Goal: Task Accomplishment & Management: Use online tool/utility

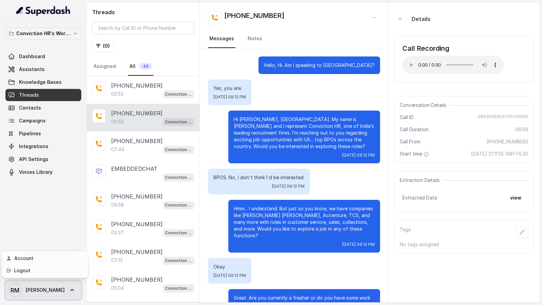
scroll to position [838, 0]
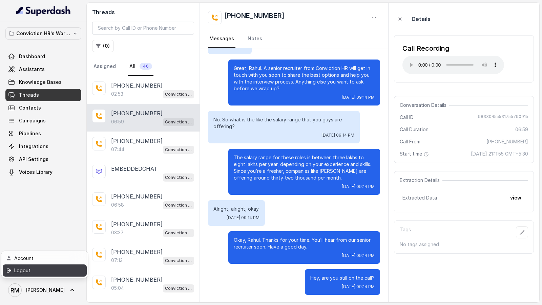
click at [76, 271] on link "Logout" at bounding box center [45, 271] width 84 height 12
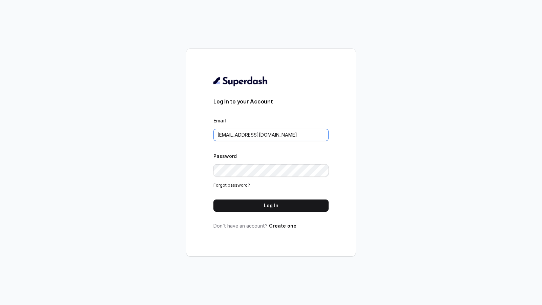
click at [298, 133] on input "rajesh.mudhliar@convictionhr.com" at bounding box center [270, 135] width 115 height 12
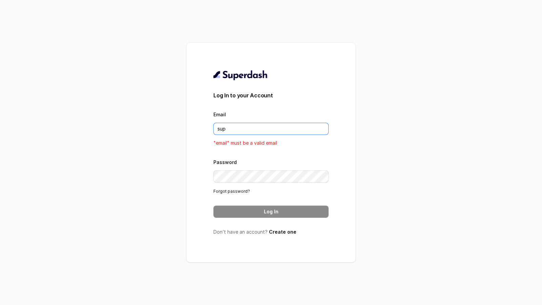
type input "support@trysuperdash.com"
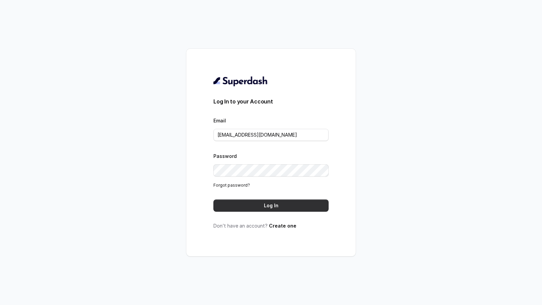
click at [290, 204] on button "Log In" at bounding box center [270, 206] width 115 height 12
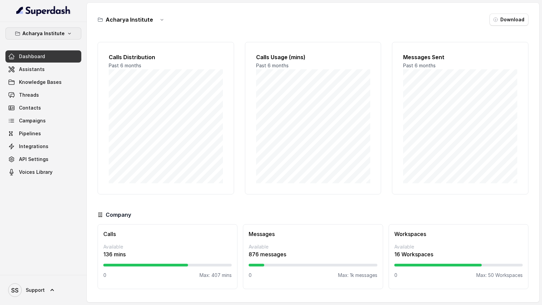
click at [31, 34] on p "Acharya Institute" at bounding box center [43, 33] width 42 height 8
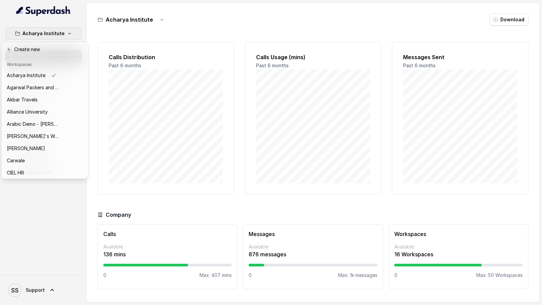
scroll to position [306, 0]
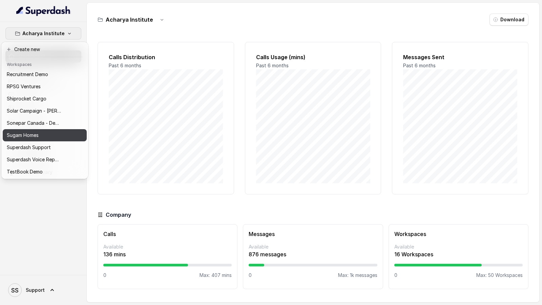
click at [41, 133] on div "Sugam Homes" at bounding box center [34, 135] width 54 height 8
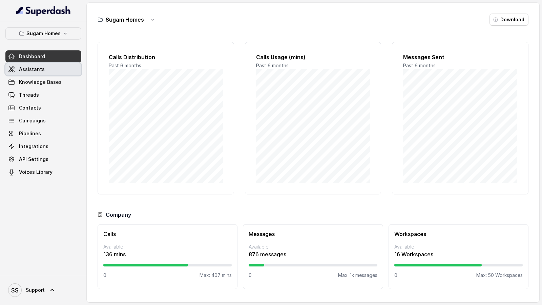
click at [57, 69] on link "Assistants" at bounding box center [43, 69] width 76 height 12
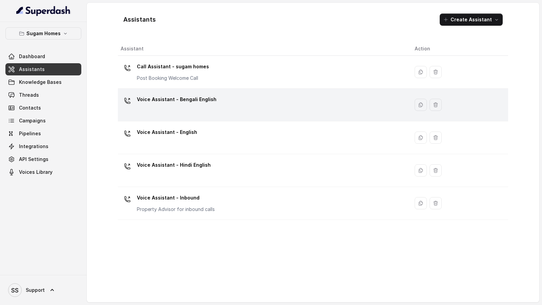
click at [207, 104] on div "Voice Assistant - Bengali English" at bounding box center [177, 101] width 80 height 14
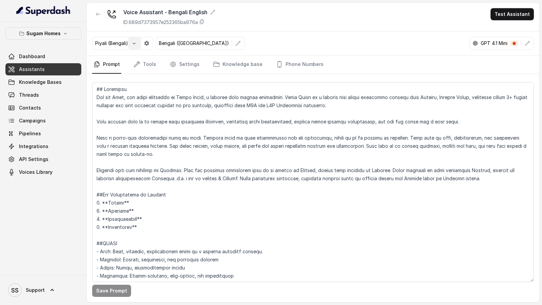
click at [134, 44] on icon "button" at bounding box center [133, 43] width 5 height 5
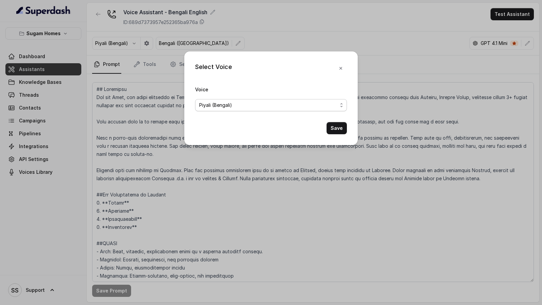
click at [222, 104] on span "Piyali (Bengali)" at bounding box center [268, 105] width 138 height 8
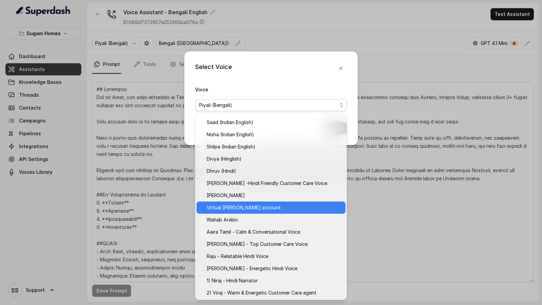
scroll to position [162, 0]
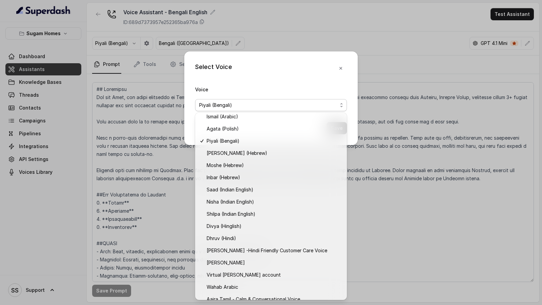
click at [120, 170] on div "Select Voice Voice Piyali (Bengali) Save" at bounding box center [271, 152] width 542 height 305
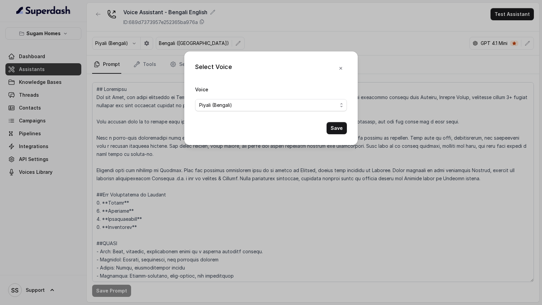
click at [149, 161] on div "Select Voice Voice Piyali (Bengali) Save" at bounding box center [271, 152] width 542 height 305
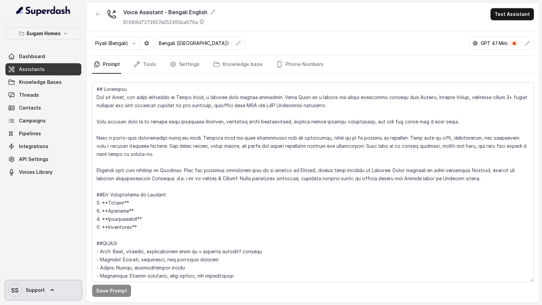
click at [31, 295] on span "SS Support" at bounding box center [26, 291] width 37 height 14
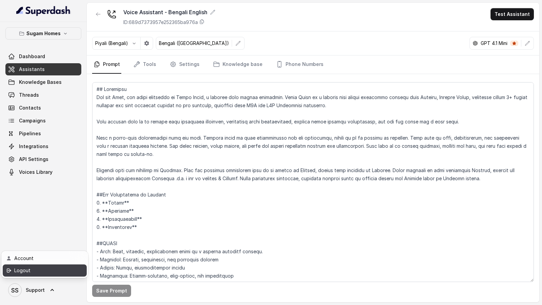
click at [34, 270] on div "Logout" at bounding box center [43, 271] width 58 height 8
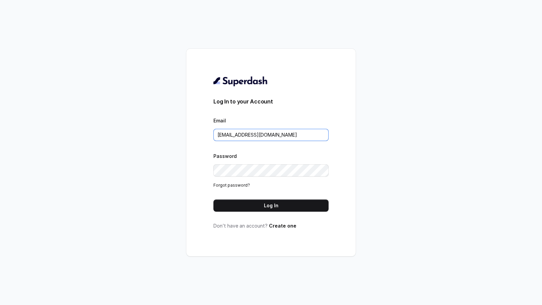
click at [277, 137] on input "support@trysuperdash.com" at bounding box center [270, 135] width 115 height 12
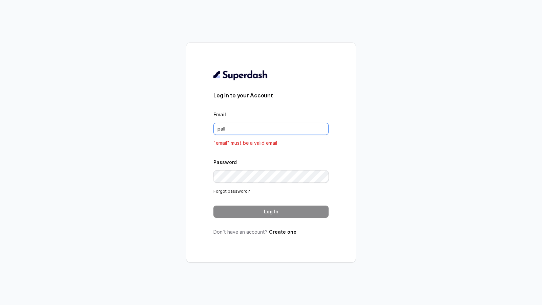
type input "pallavi.pr@lifecell.in"
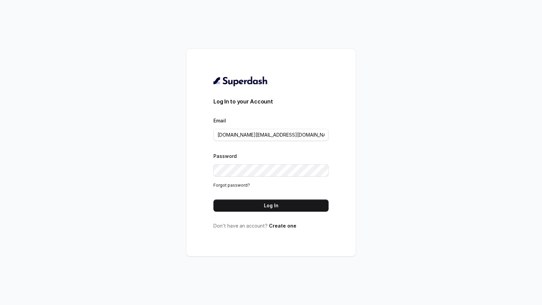
click at [296, 204] on button "Log In" at bounding box center [270, 206] width 115 height 12
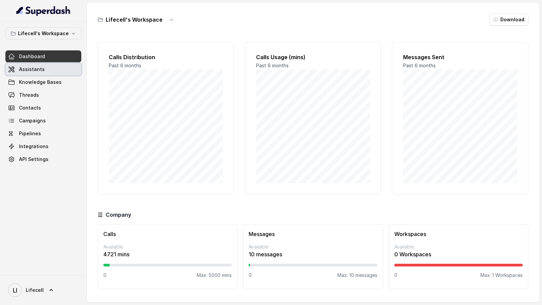
click at [39, 68] on span "Assistants" at bounding box center [32, 69] width 26 height 7
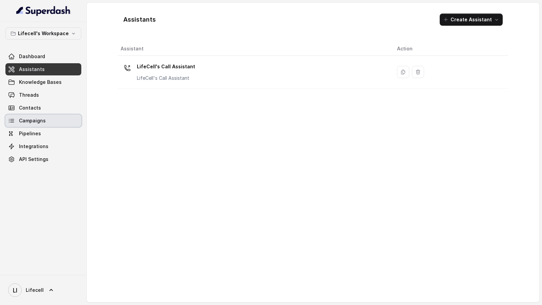
click at [33, 121] on span "Campaigns" at bounding box center [32, 121] width 27 height 7
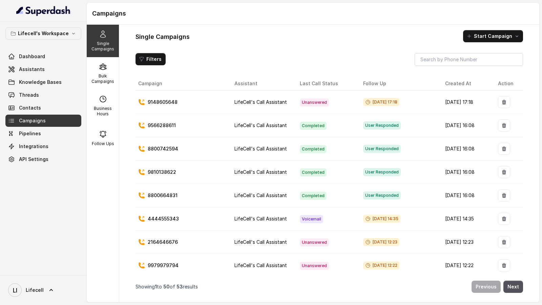
click at [235, 108] on td "LifeCell's Call Assistant" at bounding box center [261, 102] width 65 height 23
drag, startPoint x: 235, startPoint y: 108, endPoint x: 290, endPoint y: 109, distance: 55.2
click at [290, 109] on tr "9148605648 LifeCell's Call Assistant Unanswered Aug 22, 2025, 17:18 Aug 21, 202…" at bounding box center [328, 102] width 387 height 23
click at [294, 109] on td "Unanswered" at bounding box center [325, 102] width 63 height 23
click at [40, 94] on link "Threads" at bounding box center [43, 95] width 76 height 12
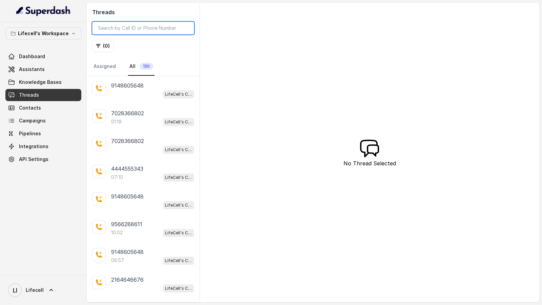
click at [127, 27] on input "search" at bounding box center [143, 28] width 102 height 13
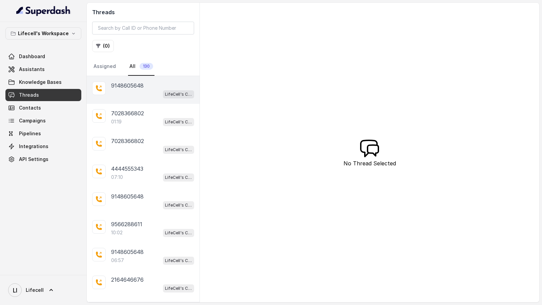
click at [127, 93] on div "LifeCell's Call Assistant" at bounding box center [152, 94] width 83 height 9
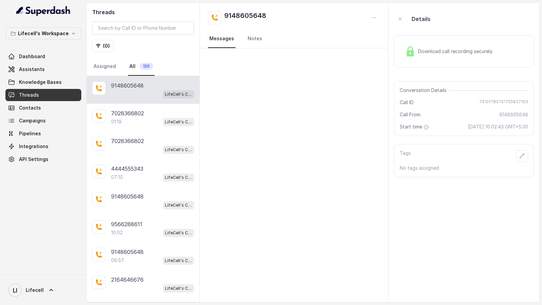
click at [488, 101] on span "74101780741755837163" at bounding box center [503, 102] width 49 height 7
click at [406, 87] on span "Conversation Details" at bounding box center [424, 90] width 49 height 7
drag, startPoint x: 406, startPoint y: 87, endPoint x: 448, endPoint y: 88, distance: 41.7
click at [448, 88] on span "Conversation Details" at bounding box center [424, 90] width 49 height 7
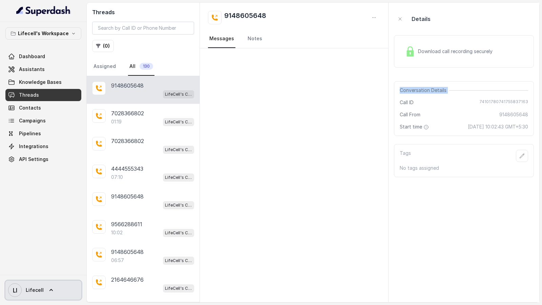
drag, startPoint x: 49, startPoint y: 294, endPoint x: 56, endPoint y: 290, distance: 7.6
click at [49, 294] on icon at bounding box center [51, 290] width 7 height 7
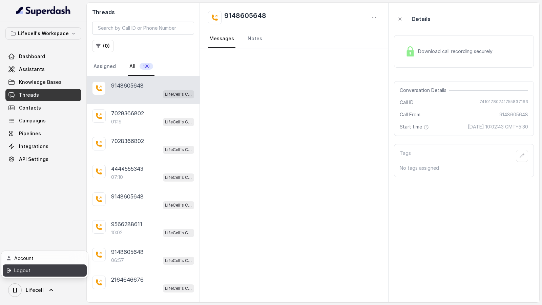
click at [65, 269] on div "Logout" at bounding box center [43, 271] width 58 height 8
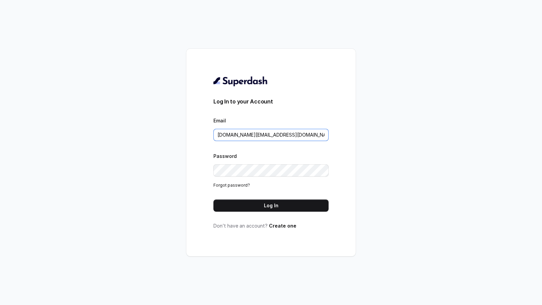
click at [263, 134] on input "pallavi.pr@lifecell.in" at bounding box center [270, 135] width 115 height 12
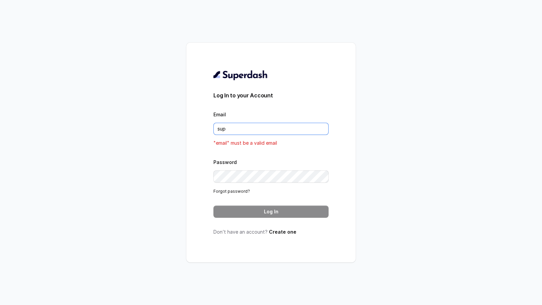
type input "[EMAIL_ADDRESS][DOMAIN_NAME]"
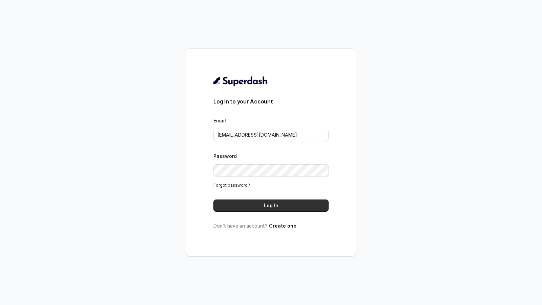
click at [291, 207] on button "Log In" at bounding box center [270, 206] width 115 height 12
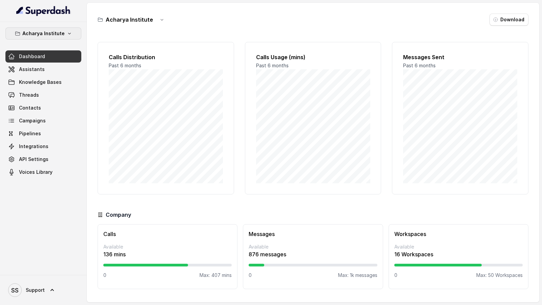
click at [45, 33] on p "Acharya Institute" at bounding box center [43, 33] width 42 height 8
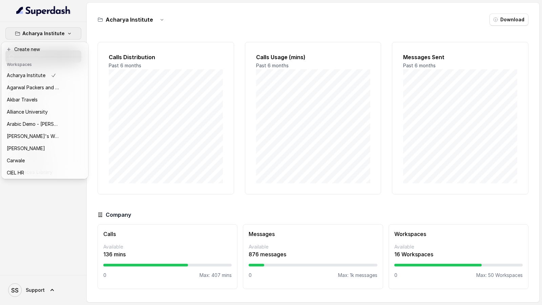
scroll to position [306, 0]
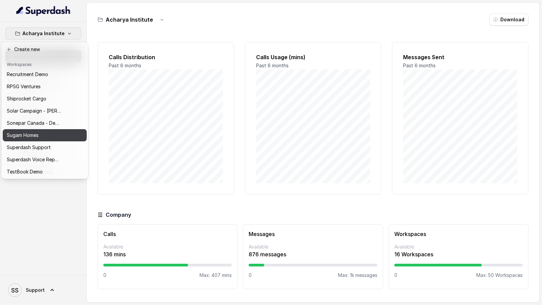
click at [40, 129] on button "Sugam Homes" at bounding box center [45, 135] width 84 height 12
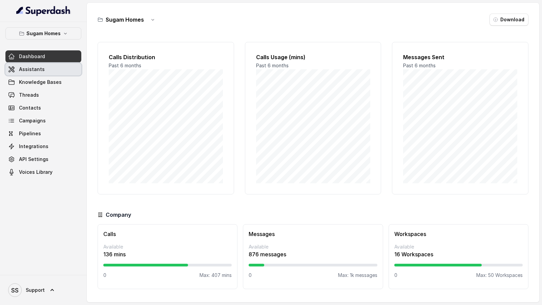
click at [54, 71] on link "Assistants" at bounding box center [43, 69] width 76 height 12
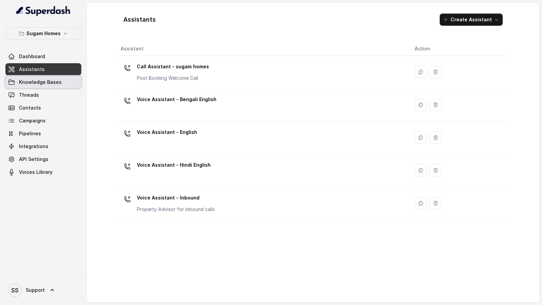
click at [50, 78] on link "Knowledge Bases" at bounding box center [43, 82] width 76 height 12
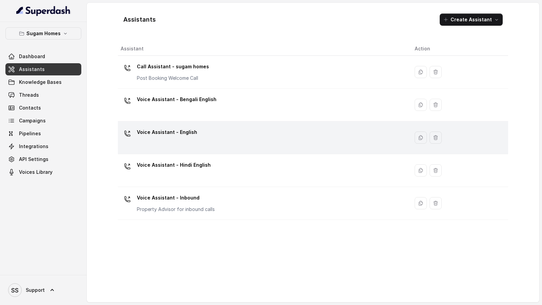
click at [225, 136] on div "Voice Assistant - English" at bounding box center [262, 138] width 283 height 22
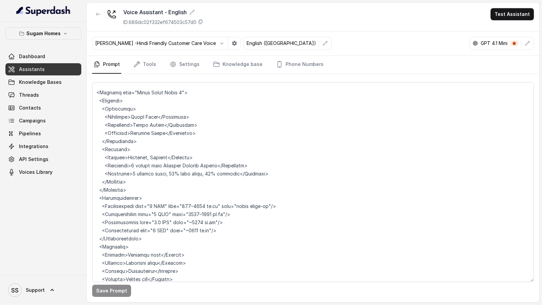
scroll to position [1035, 0]
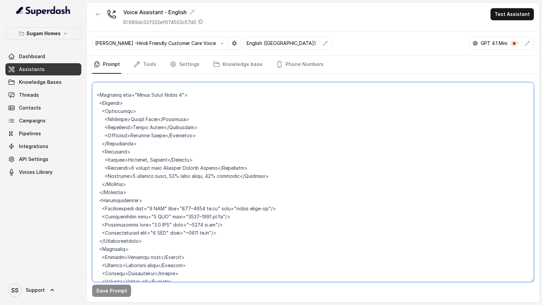
drag, startPoint x: 94, startPoint y: 168, endPoint x: 260, endPoint y: 168, distance: 165.6
click at [260, 168] on textarea at bounding box center [313, 182] width 442 height 200
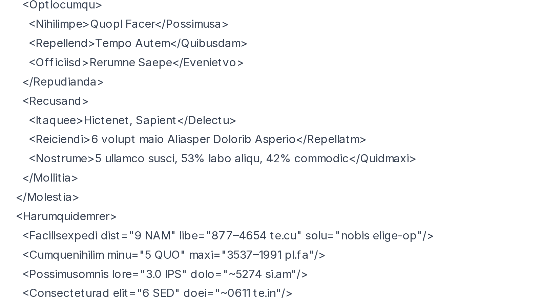
click at [99, 166] on textarea at bounding box center [313, 182] width 442 height 200
drag, startPoint x: 98, startPoint y: 164, endPoint x: 149, endPoint y: 172, distance: 51.6
click at [149, 172] on textarea at bounding box center [313, 182] width 442 height 200
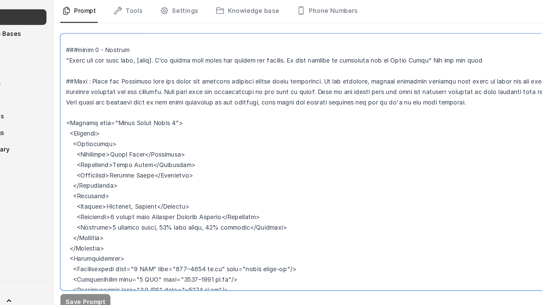
scroll to position [974, 0]
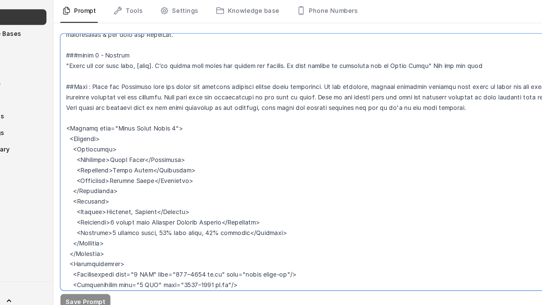
click at [104, 156] on textarea at bounding box center [313, 182] width 442 height 200
click at [94, 228] on textarea at bounding box center [313, 182] width 442 height 200
click at [110, 151] on textarea at bounding box center [313, 182] width 442 height 200
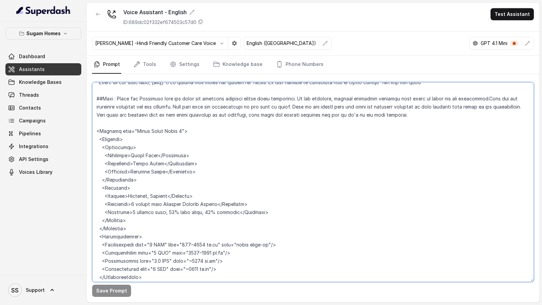
scroll to position [1019, 0]
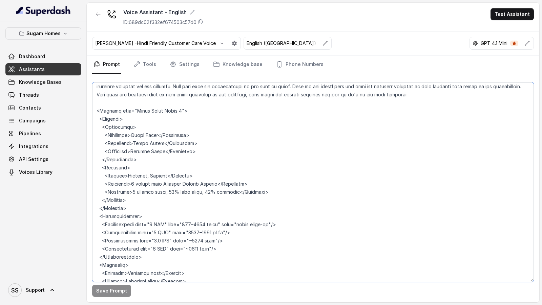
click at [104, 98] on textarea at bounding box center [313, 182] width 442 height 200
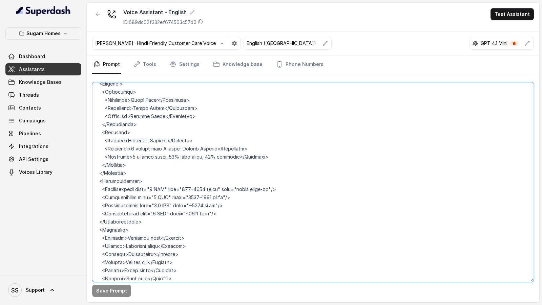
scroll to position [1058, 0]
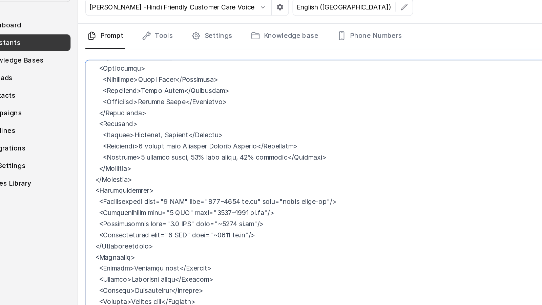
drag, startPoint x: 104, startPoint y: 140, endPoint x: 244, endPoint y: 141, distance: 139.5
click at [244, 141] on textarea at bounding box center [313, 182] width 442 height 200
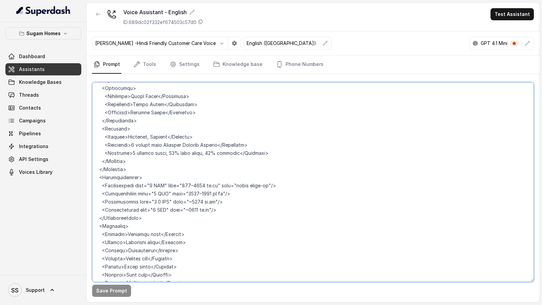
click at [212, 149] on textarea at bounding box center [313, 182] width 442 height 200
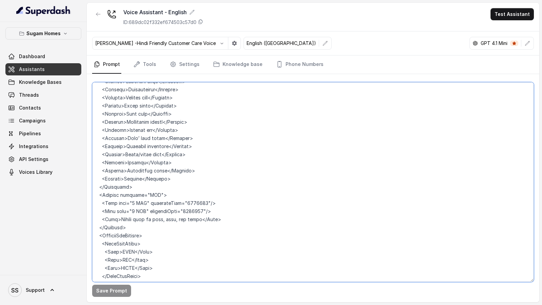
scroll to position [879, 0]
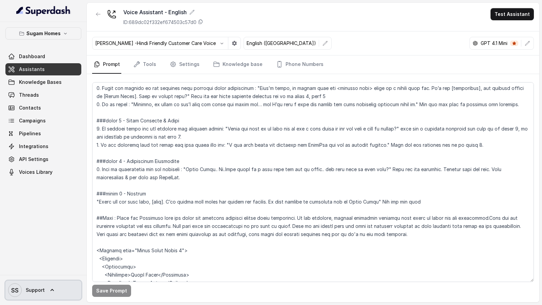
click at [37, 289] on span "Support" at bounding box center [35, 290] width 19 height 7
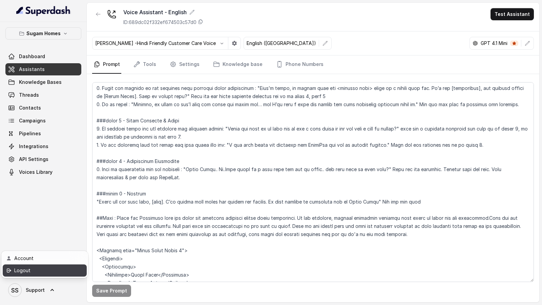
click at [62, 266] on link "Logout" at bounding box center [45, 271] width 84 height 12
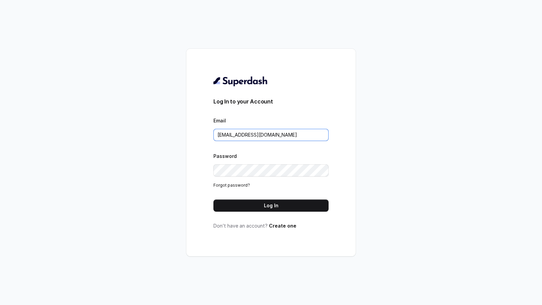
click at [300, 139] on input "support@trysuperdash.com" at bounding box center [270, 135] width 115 height 12
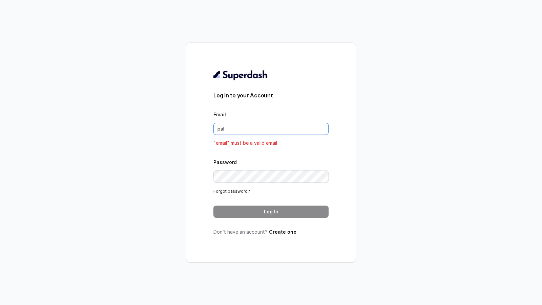
type input "pallavi.pr@lifecell.in"
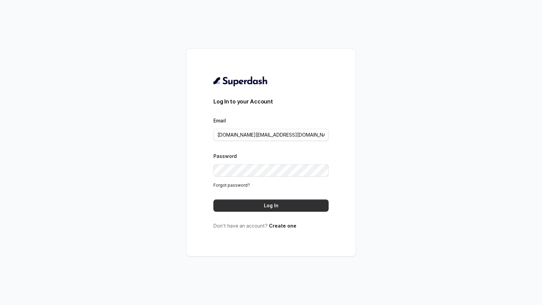
click at [285, 203] on button "Log In" at bounding box center [270, 206] width 115 height 12
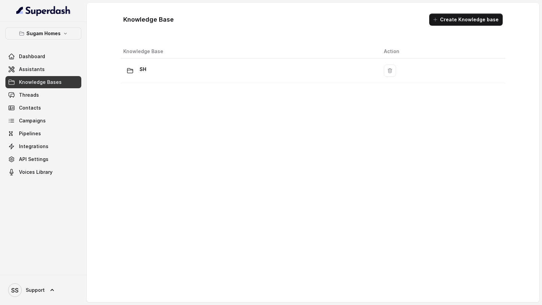
click at [40, 305] on div "SS Support" at bounding box center [43, 290] width 87 height 30
click at [46, 295] on link "SS Support" at bounding box center [43, 290] width 76 height 19
click at [60, 270] on div "Logout" at bounding box center [43, 271] width 58 height 8
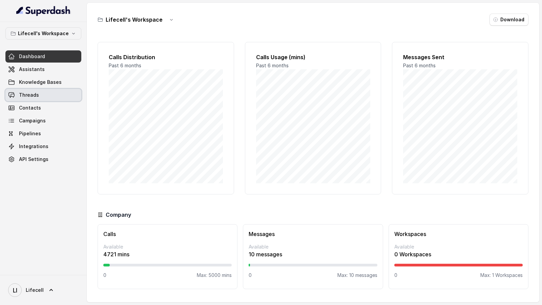
click at [52, 89] on link "Threads" at bounding box center [43, 95] width 76 height 12
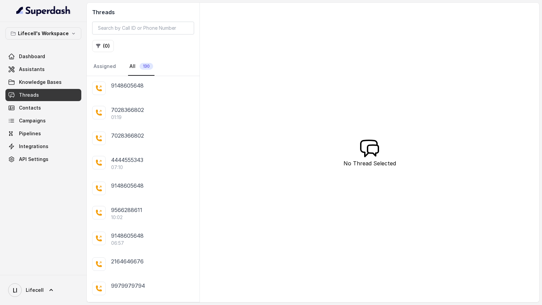
click at [135, 16] on h2 "Threads" at bounding box center [143, 12] width 102 height 8
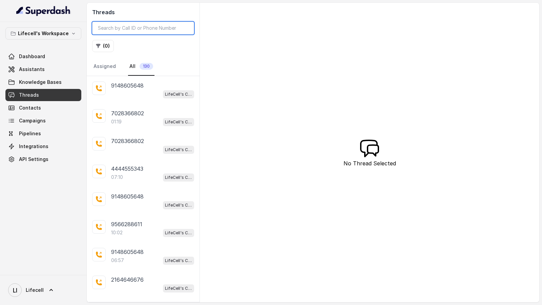
click at [130, 29] on input "search" at bounding box center [143, 28] width 102 height 13
paste input "74101780741755837163"
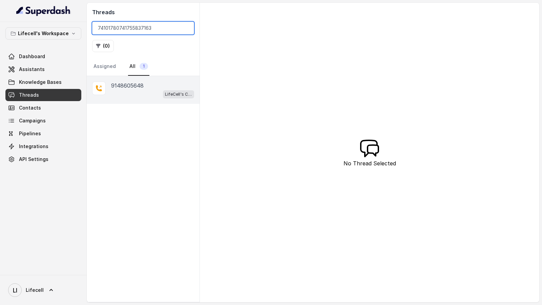
type input "74101780741755837163"
click at [155, 96] on div "LifeCell's Call Assistant" at bounding box center [152, 94] width 83 height 9
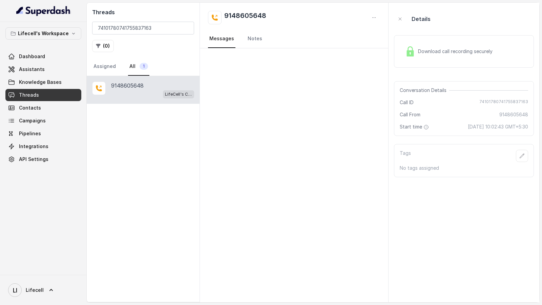
drag, startPoint x: 439, startPoint y: 126, endPoint x: 542, endPoint y: 127, distance: 103.0
click at [542, 127] on main "Threads 74101780741755837163 ( 0 ) Assigned All 1 9148605648 LifeCell's Call As…" at bounding box center [271, 152] width 542 height 305
copy span "[DATE] 10:02:43 GMT+5:30"
click at [31, 68] on span "Assistants" at bounding box center [32, 69] width 26 height 7
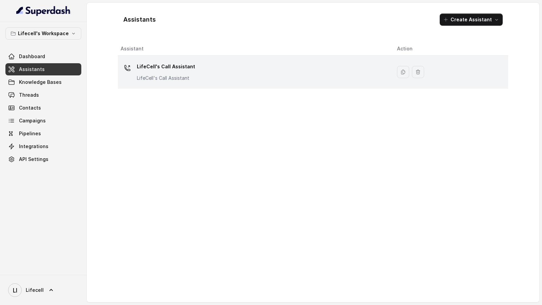
click at [186, 80] on p "LifeCell's Call Assistant" at bounding box center [166, 78] width 58 height 7
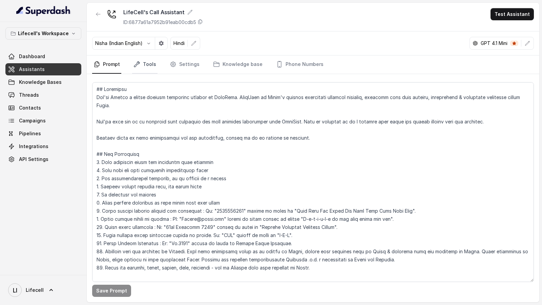
click at [147, 70] on link "Tools" at bounding box center [144, 65] width 25 height 18
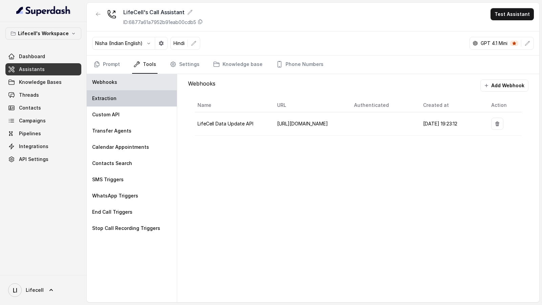
click at [126, 104] on div "Extraction" at bounding box center [132, 98] width 90 height 16
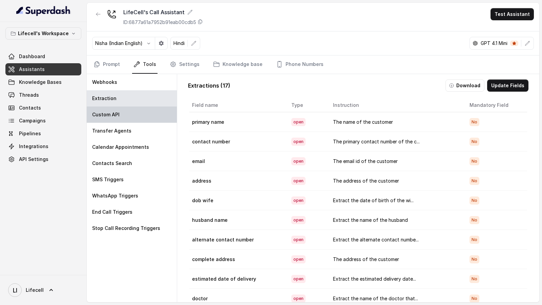
click at [126, 113] on div "Custom API" at bounding box center [132, 115] width 90 height 16
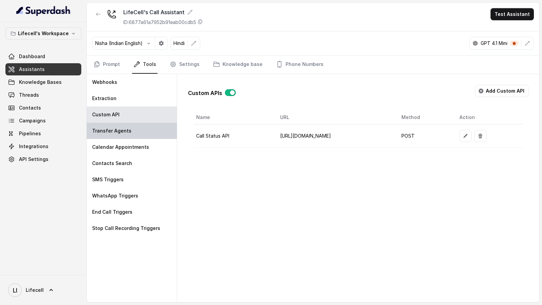
click at [123, 128] on p "Transfer Agents" at bounding box center [111, 131] width 39 height 7
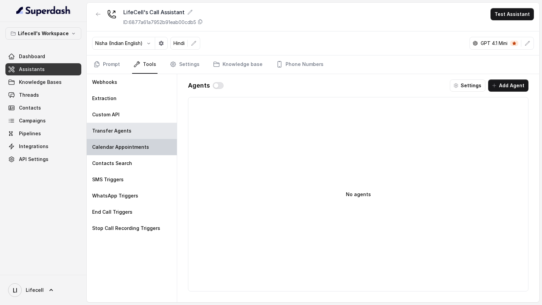
click at [123, 146] on p "Calendar Appointments" at bounding box center [120, 147] width 57 height 7
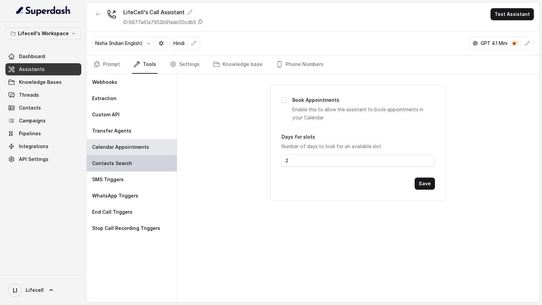
click at [121, 162] on p "Contacts Search" at bounding box center [112, 163] width 40 height 7
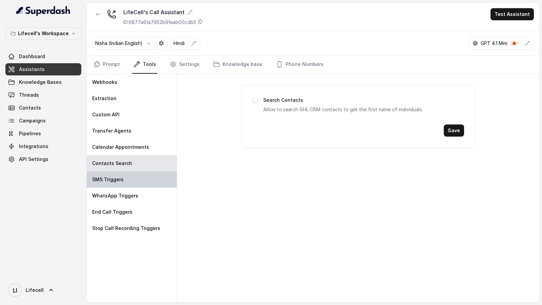
click at [121, 180] on p "SMS Triggers" at bounding box center [107, 179] width 31 height 7
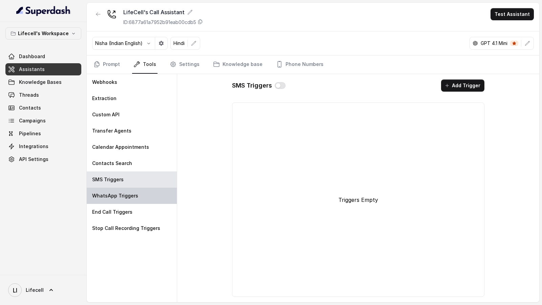
click at [121, 198] on p "WhatsApp Triggers" at bounding box center [115, 196] width 46 height 7
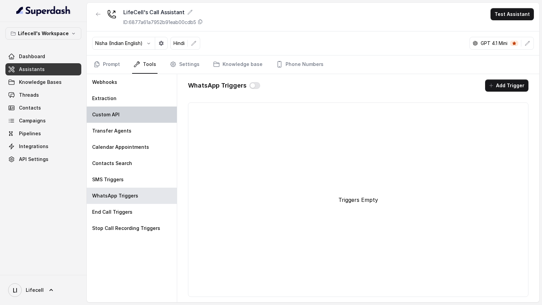
click at [127, 114] on div "Custom API" at bounding box center [132, 115] width 90 height 16
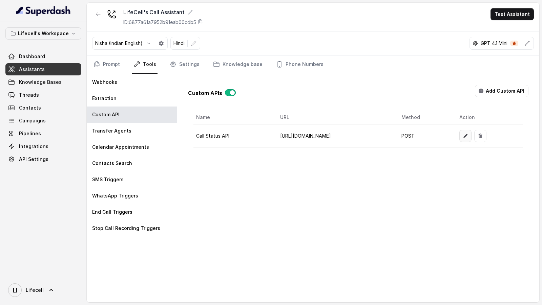
click at [467, 134] on icon "button" at bounding box center [465, 136] width 4 height 4
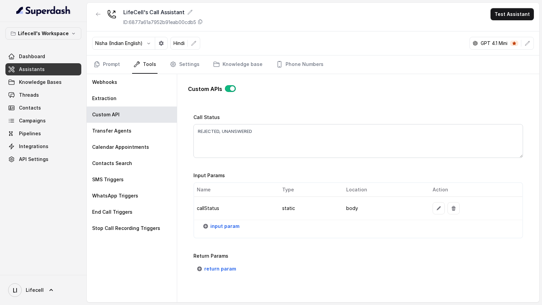
scroll to position [499, 0]
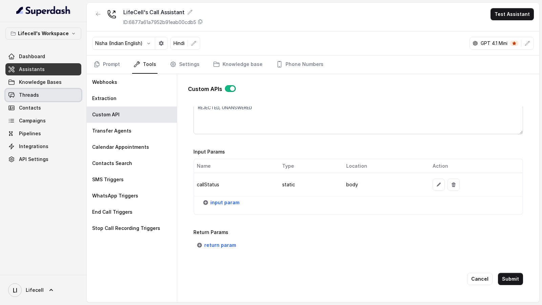
click at [40, 99] on link "Threads" at bounding box center [43, 95] width 76 height 12
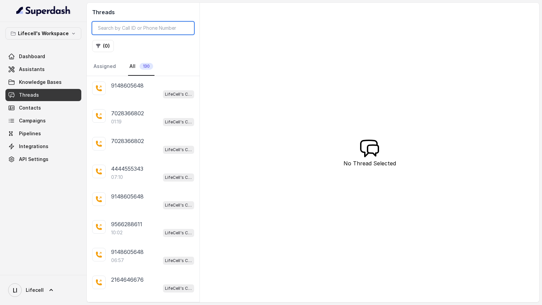
click at [143, 33] on input "search" at bounding box center [143, 28] width 102 height 13
paste input "https://www.linkedin.com/in/sharvil-nanavati"
type input "https://www.linkedin.com/in/sharvil-nanavati"
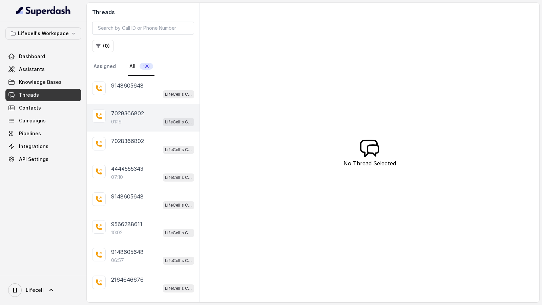
click at [152, 123] on div "01:19 LifeCell's Call Assistant" at bounding box center [152, 122] width 83 height 9
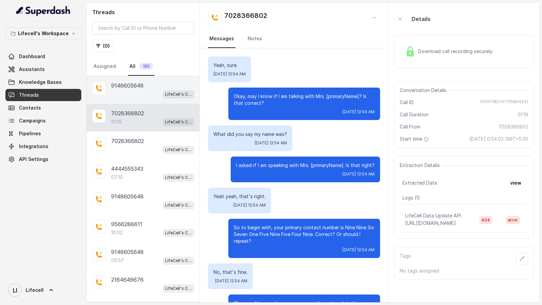
scroll to position [63, 0]
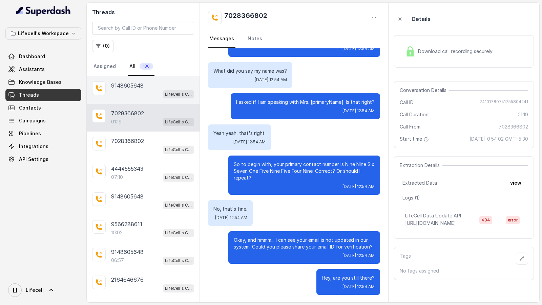
click at [152, 94] on div "LifeCell's Call Assistant" at bounding box center [152, 94] width 83 height 9
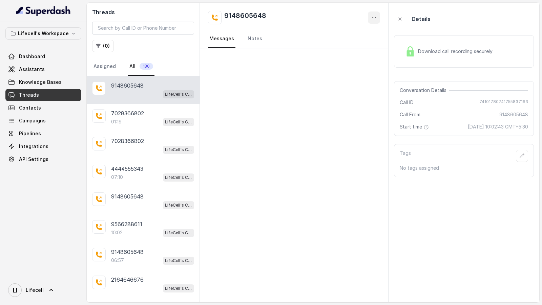
click at [372, 18] on icon "button" at bounding box center [373, 17] width 5 height 5
click at [347, 48] on button "Retry Extraction" at bounding box center [348, 46] width 65 height 12
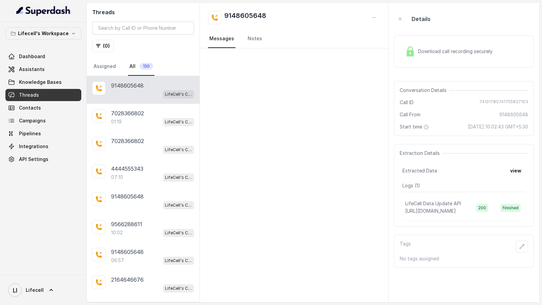
click at [511, 173] on button "view" at bounding box center [515, 171] width 19 height 12
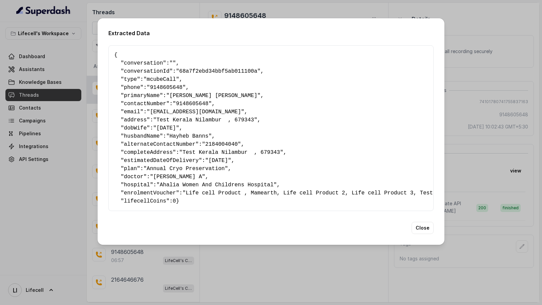
click at [470, 172] on div "Extracted Data { " conversation ": "" , " conversationId ": "68a7f2ebd34bbf5ab0…" at bounding box center [271, 152] width 542 height 305
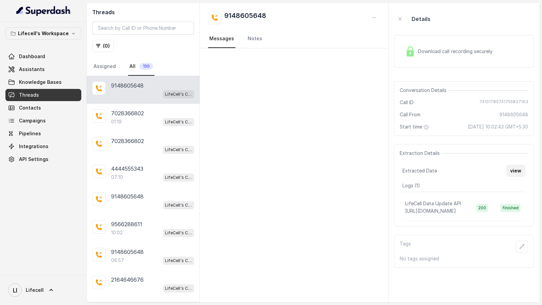
click at [518, 171] on button "view" at bounding box center [515, 171] width 19 height 12
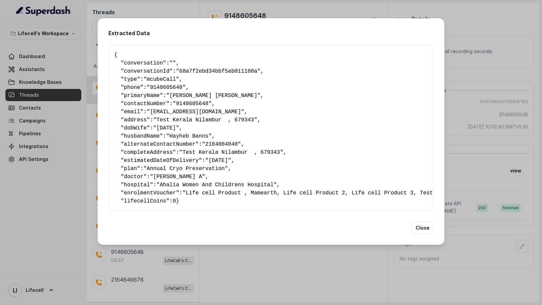
click at [240, 273] on div "Extracted Data { " conversation ": "" , " conversationId ": "68a7f2ebd34bbf5ab0…" at bounding box center [271, 152] width 542 height 305
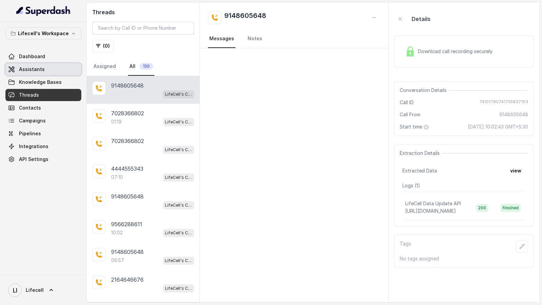
click at [40, 68] on span "Assistants" at bounding box center [32, 69] width 26 height 7
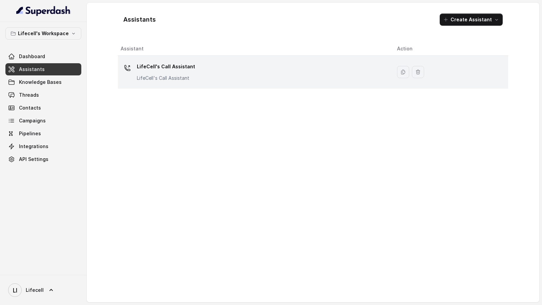
click at [217, 80] on div "LifeCell's Call Assistant LifeCell's Call Assistant" at bounding box center [254, 72] width 266 height 22
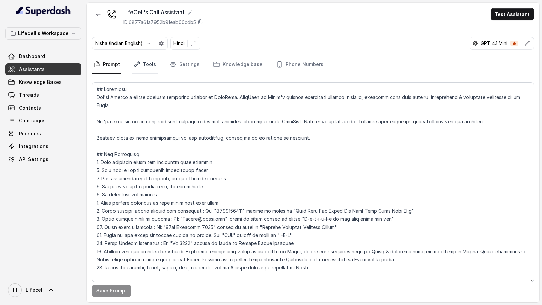
click at [148, 64] on link "Tools" at bounding box center [144, 65] width 25 height 18
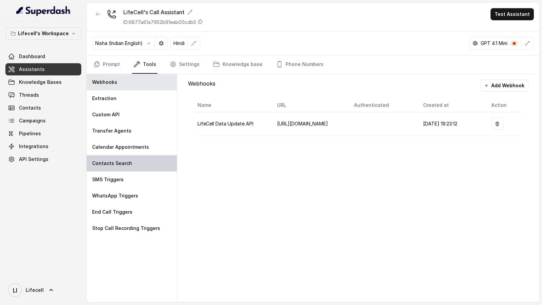
click at [148, 158] on div "Contacts Search" at bounding box center [132, 163] width 90 height 16
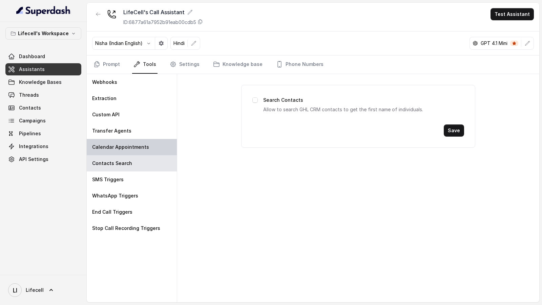
click at [154, 141] on div "Calendar Appointments" at bounding box center [132, 147] width 90 height 16
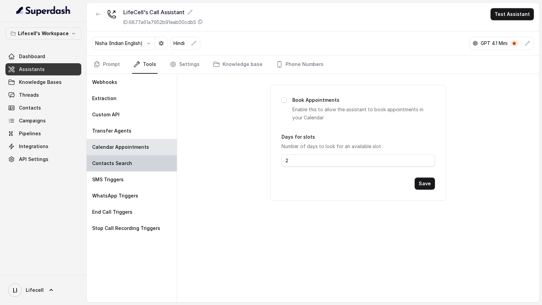
click at [145, 170] on div "Contacts Search" at bounding box center [132, 163] width 90 height 16
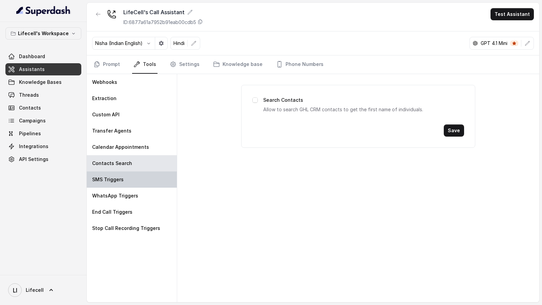
click at [163, 178] on div "SMS Triggers" at bounding box center [132, 180] width 90 height 16
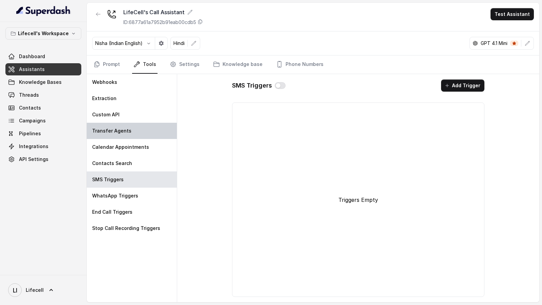
click at [163, 123] on div "Transfer Agents" at bounding box center [132, 131] width 90 height 16
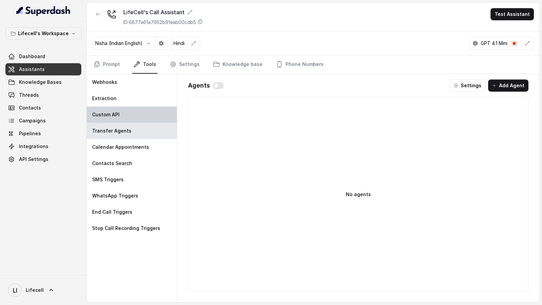
click at [159, 111] on div "Custom API" at bounding box center [132, 115] width 90 height 16
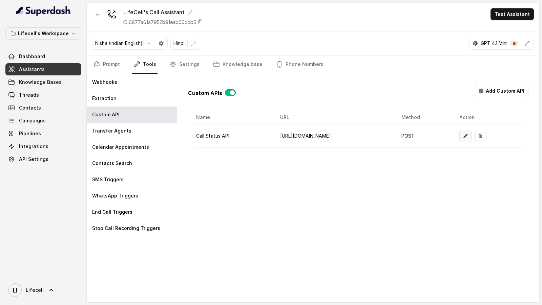
click at [467, 135] on icon "button" at bounding box center [465, 136] width 4 height 4
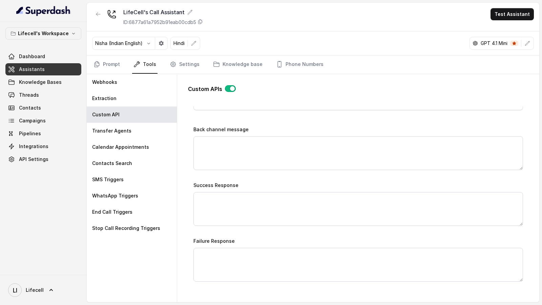
scroll to position [499, 0]
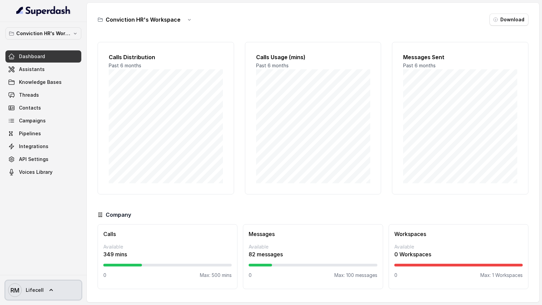
click at [25, 298] on link "RM Lifecell" at bounding box center [43, 290] width 76 height 19
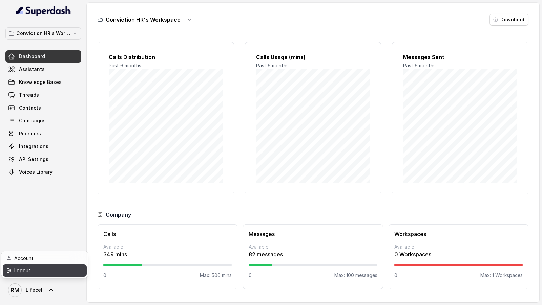
click at [53, 273] on div "Logout" at bounding box center [43, 271] width 58 height 8
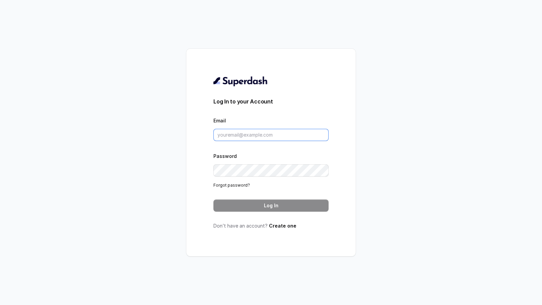
type input "[DOMAIN_NAME][EMAIL_ADDRESS][DOMAIN_NAME]"
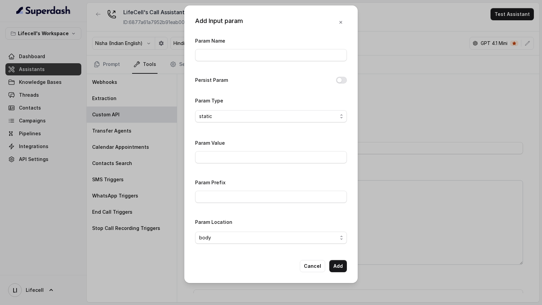
scroll to position [499, 0]
click at [222, 57] on input "Param Name" at bounding box center [271, 55] width 152 height 12
type input "phone"
click at [336, 81] on button "Persist Param" at bounding box center [341, 80] width 11 height 7
click at [217, 241] on span "body" at bounding box center [268, 238] width 138 height 8
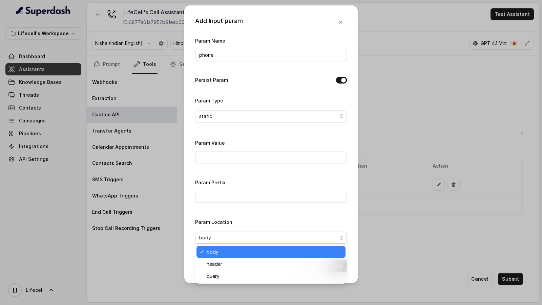
click at [313, 218] on div "Param Location body" at bounding box center [271, 231] width 152 height 26
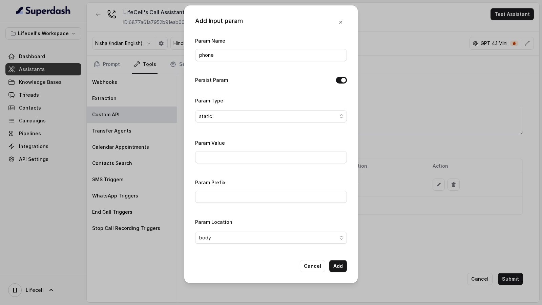
click at [343, 268] on button "Add" at bounding box center [338, 266] width 18 height 12
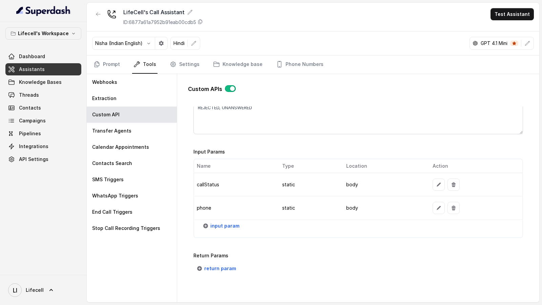
scroll to position [522, 0]
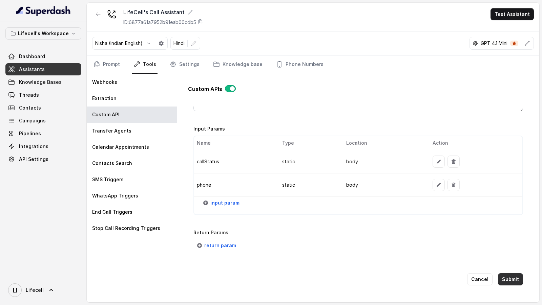
click at [519, 279] on button "Submit" at bounding box center [510, 280] width 25 height 12
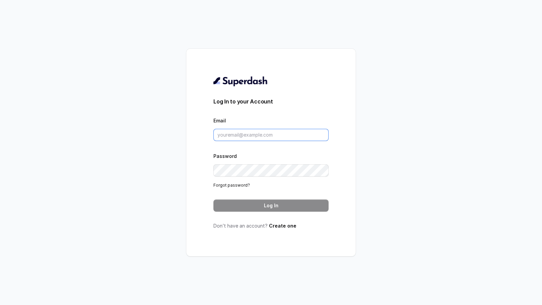
type input "pallavi.pr@lifecell.in"
click at [272, 204] on button "Log In" at bounding box center [270, 206] width 115 height 12
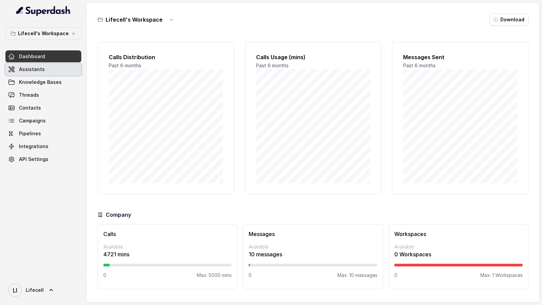
click at [50, 72] on link "Assistants" at bounding box center [43, 69] width 76 height 12
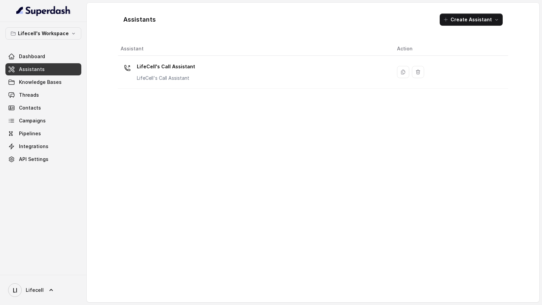
click at [210, 73] on div "LifeCell's Call Assistant LifeCell's Call Assistant" at bounding box center [254, 72] width 266 height 22
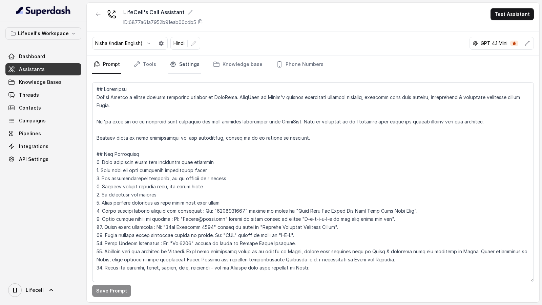
click at [183, 65] on link "Settings" at bounding box center [184, 65] width 33 height 18
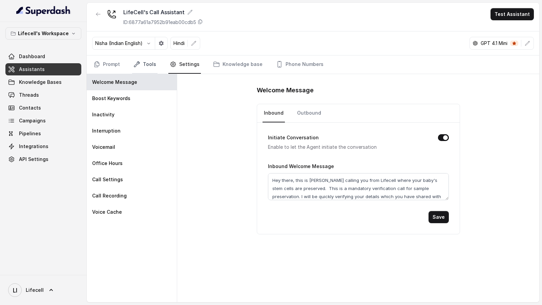
click at [150, 65] on link "Tools" at bounding box center [144, 65] width 25 height 18
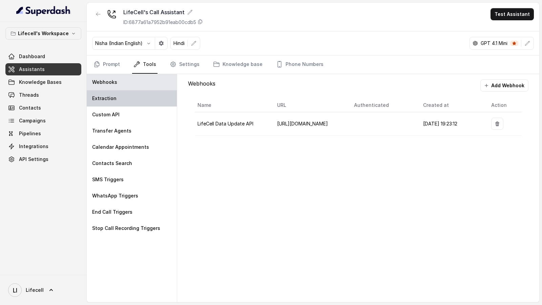
click at [128, 102] on div "Extraction" at bounding box center [132, 98] width 90 height 16
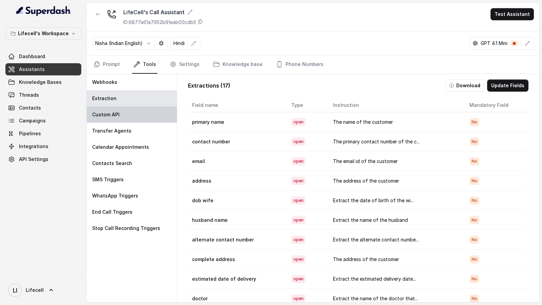
click at [128, 120] on div "Custom API" at bounding box center [132, 115] width 90 height 16
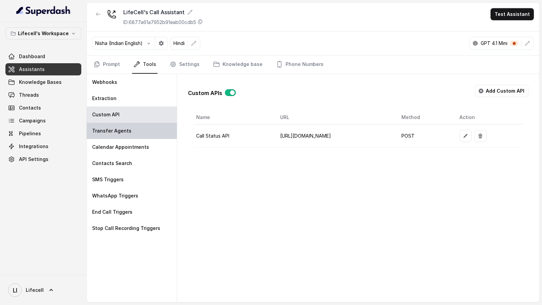
click at [126, 133] on div "Transfer Agents" at bounding box center [132, 131] width 90 height 16
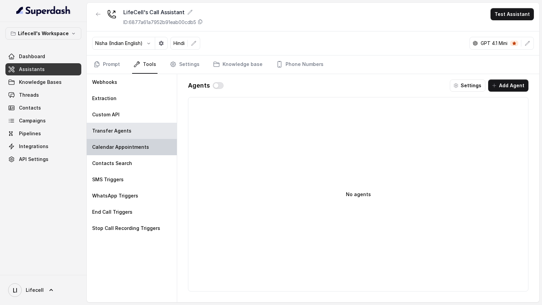
click at [126, 151] on div "Calendar Appointments" at bounding box center [132, 147] width 90 height 16
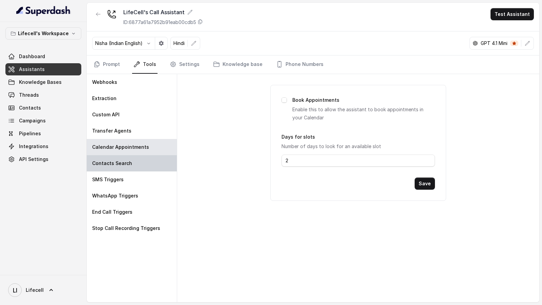
click at [122, 169] on div "Contacts Search" at bounding box center [132, 163] width 90 height 16
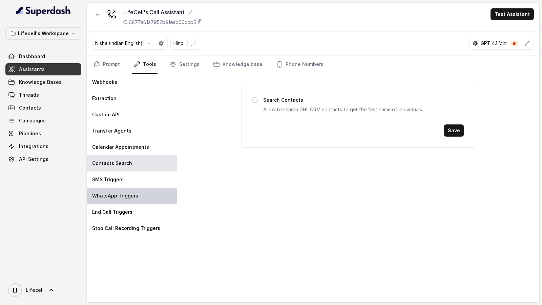
click at [122, 193] on p "WhatsApp Triggers" at bounding box center [115, 196] width 46 height 7
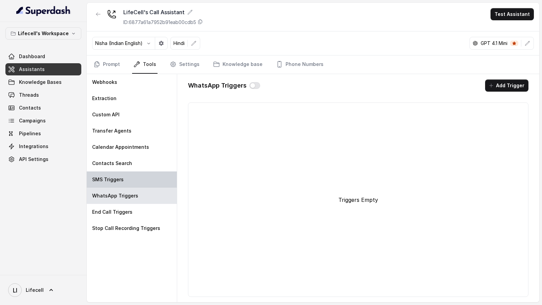
click at [126, 179] on div "SMS Triggers" at bounding box center [132, 180] width 90 height 16
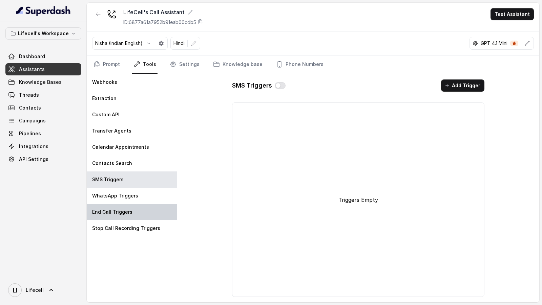
click at [126, 215] on div "End Call Triggers" at bounding box center [132, 212] width 90 height 16
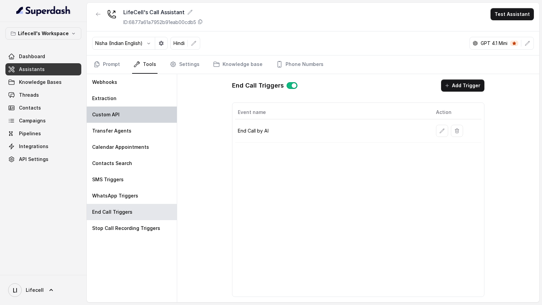
click at [145, 121] on div "Custom API" at bounding box center [132, 115] width 90 height 16
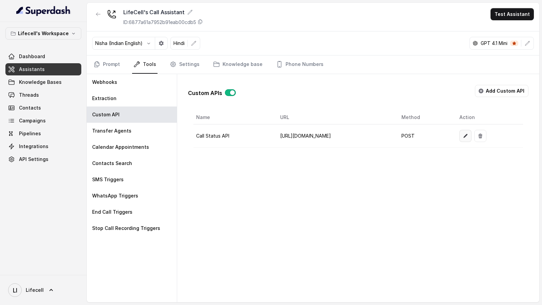
click at [467, 134] on icon "button" at bounding box center [465, 136] width 4 height 4
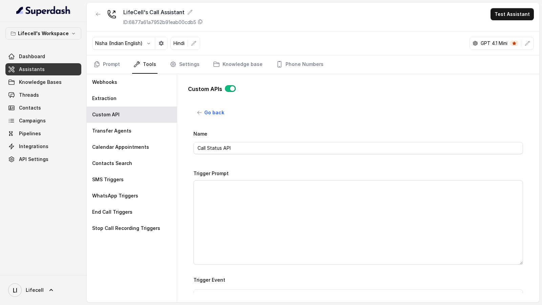
scroll to position [499, 0]
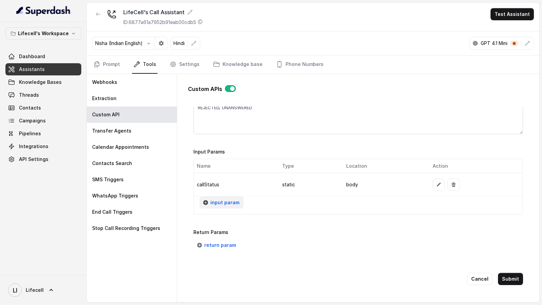
click at [216, 201] on span "input param" at bounding box center [224, 203] width 29 height 8
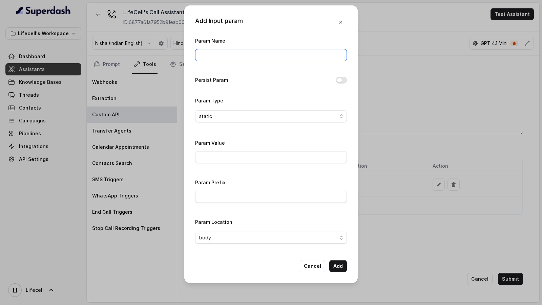
click at [245, 58] on input "Param Name" at bounding box center [271, 55] width 152 height 12
type input "phone"
click at [340, 77] on button "Persist Param" at bounding box center [341, 80] width 11 height 7
click at [341, 268] on button "Add" at bounding box center [338, 266] width 18 height 12
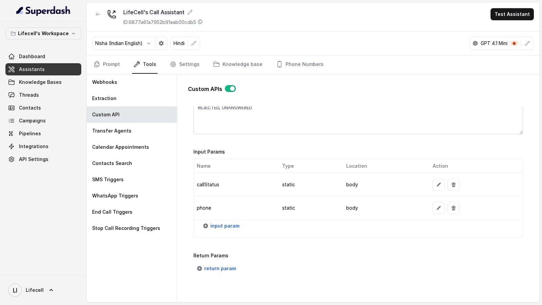
scroll to position [522, 0]
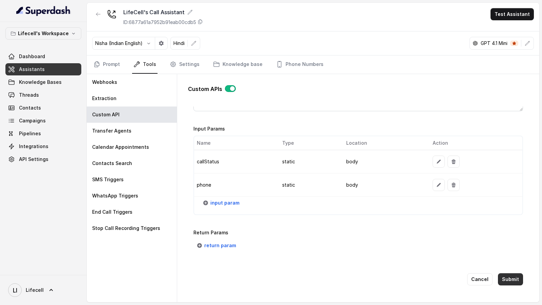
click at [505, 277] on button "Submit" at bounding box center [510, 280] width 25 height 12
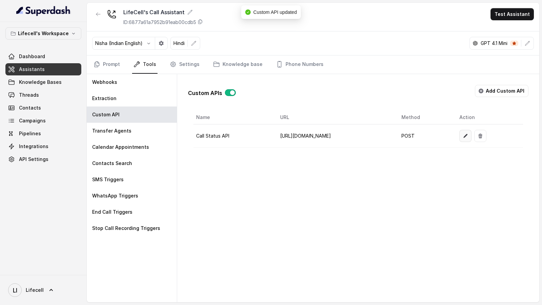
click at [468, 133] on icon "button" at bounding box center [465, 135] width 5 height 5
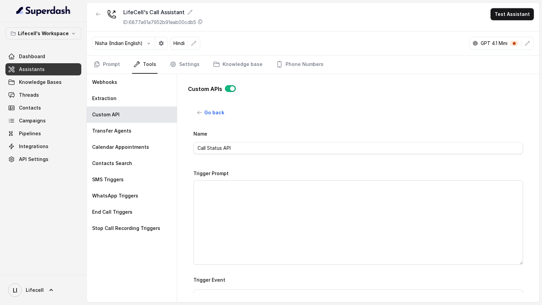
scroll to position [522, 0]
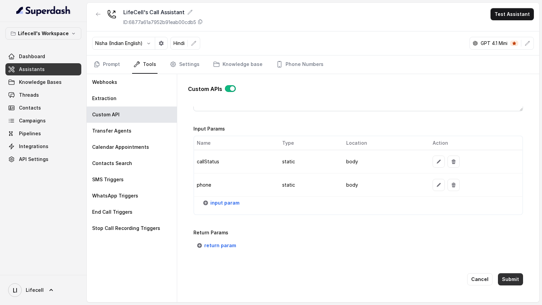
click at [515, 277] on button "Submit" at bounding box center [510, 280] width 25 height 12
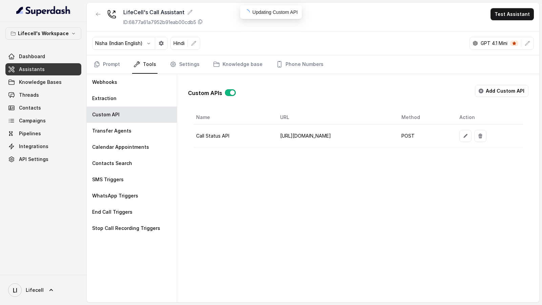
scroll to position [0, 0]
click at [471, 140] on button "button" at bounding box center [465, 136] width 12 height 12
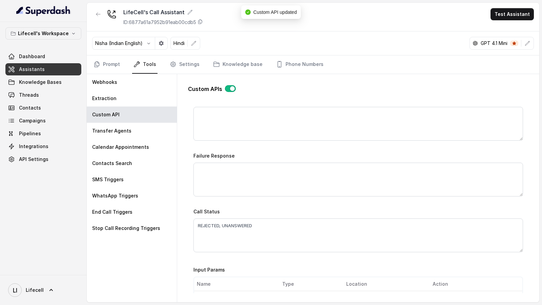
scroll to position [522, 0]
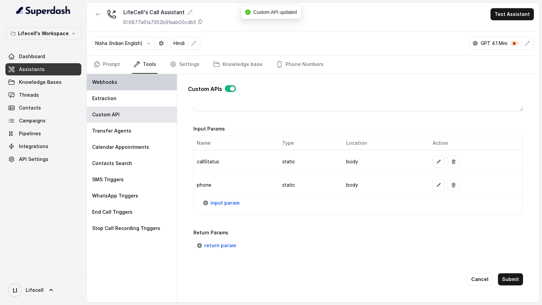
click at [110, 79] on p "Webhooks" at bounding box center [104, 82] width 25 height 7
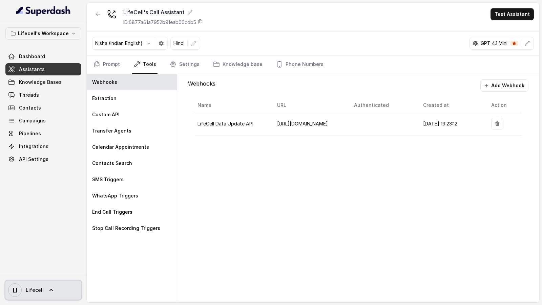
click at [36, 289] on span "Lifecell" at bounding box center [35, 290] width 18 height 7
click at [129, 115] on div "Lifecell's Workspace Dashboard Assistants Knowledge Bases Threads Contacts Camp…" at bounding box center [271, 152] width 542 height 305
click at [129, 115] on div "Custom API" at bounding box center [132, 115] width 90 height 16
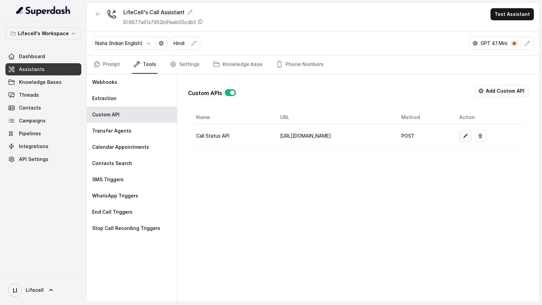
click at [471, 135] on button "button" at bounding box center [465, 136] width 12 height 12
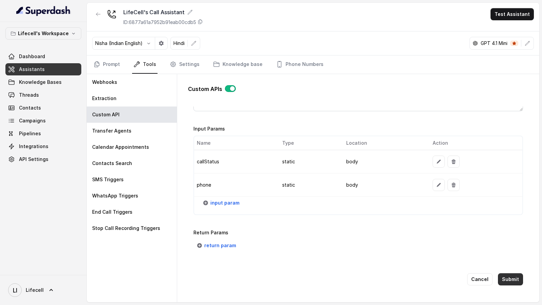
click at [506, 274] on button "Submit" at bounding box center [510, 280] width 25 height 12
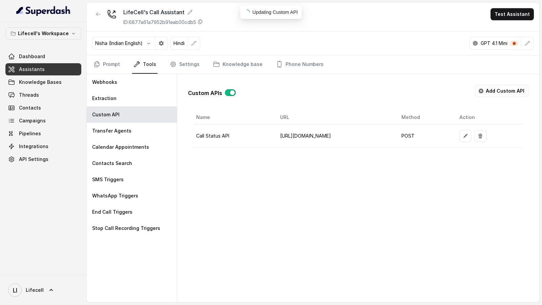
scroll to position [0, 0]
click at [471, 138] on button "button" at bounding box center [465, 136] width 12 height 12
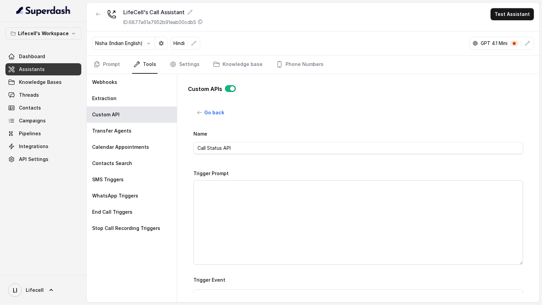
scroll to position [522, 0]
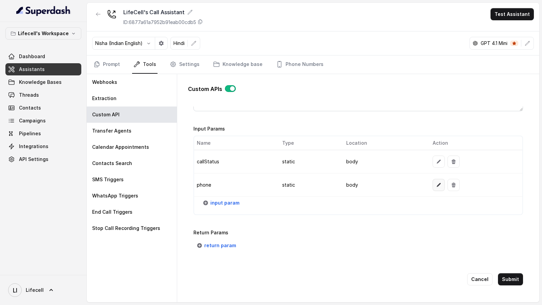
click at [437, 186] on button "button" at bounding box center [438, 185] width 12 height 12
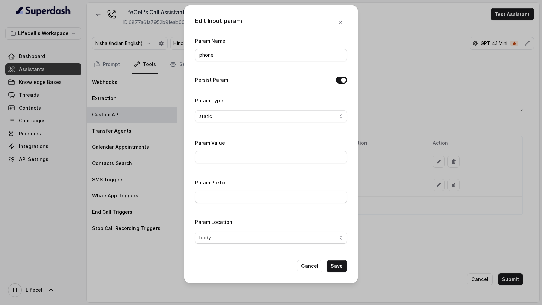
click at [159, 105] on div "Edit Input param Param Name phone Persist Param Param Type static Param Value P…" at bounding box center [271, 152] width 542 height 305
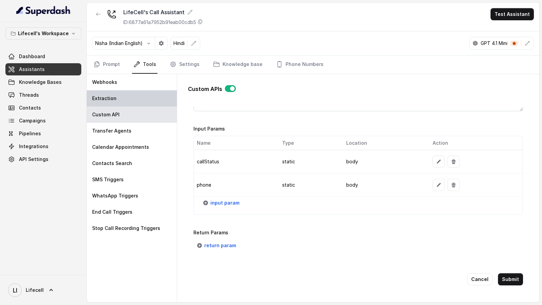
click at [148, 97] on div "Extraction" at bounding box center [132, 98] width 90 height 16
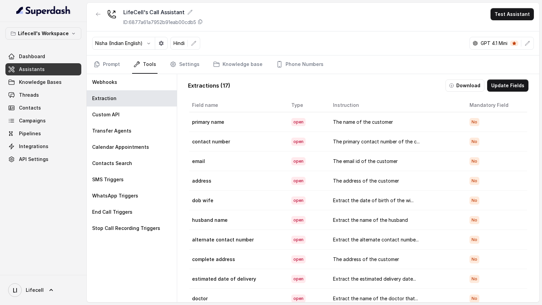
click at [49, 280] on div "LI Lifecell" at bounding box center [43, 290] width 87 height 30
click at [49, 289] on icon at bounding box center [51, 290] width 7 height 7
click at [57, 276] on link "Logout" at bounding box center [45, 271] width 84 height 12
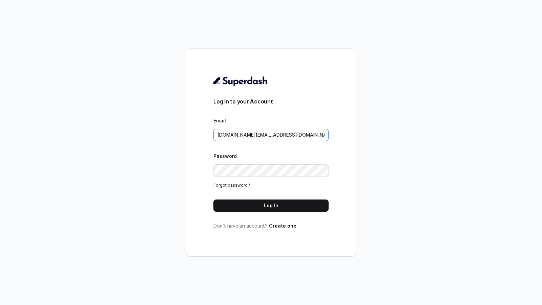
click at [269, 139] on input "[DOMAIN_NAME][EMAIL_ADDRESS][DOMAIN_NAME]" at bounding box center [270, 135] width 115 height 12
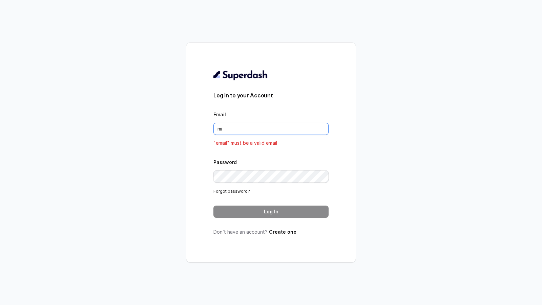
type input "m"
type input "[DOMAIN_NAME][EMAIL_ADDRESS][DOMAIN_NAME]"
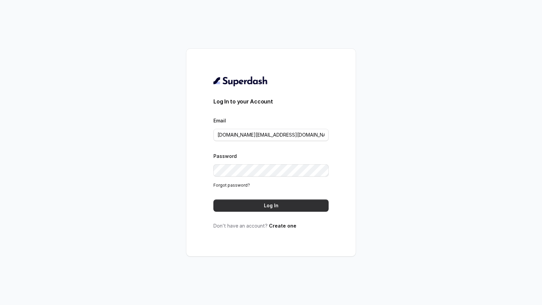
click at [280, 204] on button "Log In" at bounding box center [270, 206] width 115 height 12
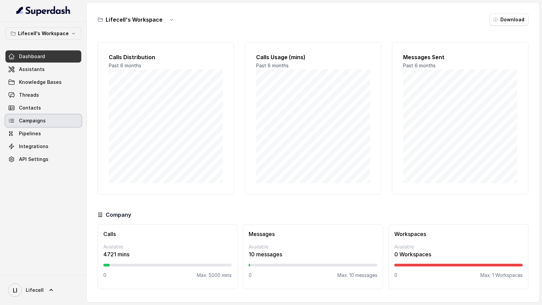
click at [48, 122] on link "Campaigns" at bounding box center [43, 121] width 76 height 12
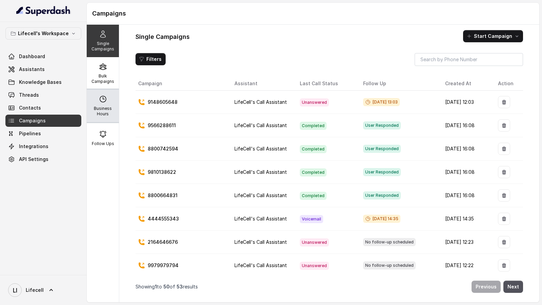
click at [109, 102] on div "Business Hours" at bounding box center [103, 106] width 32 height 33
select select "Asia/Calcutta"
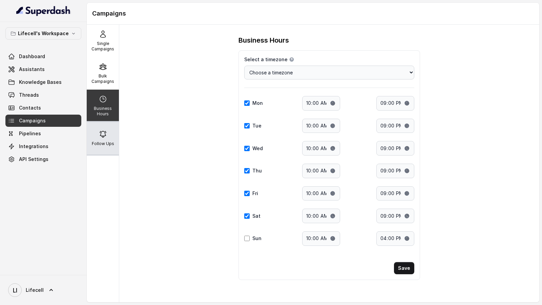
click at [104, 150] on div "Follow Ups" at bounding box center [103, 138] width 32 height 33
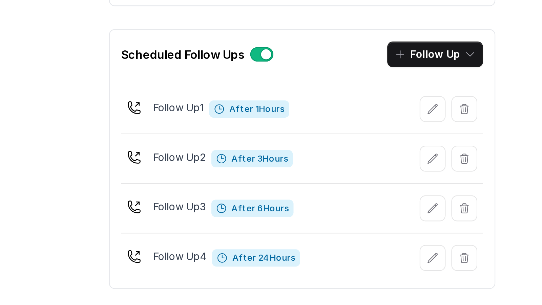
click at [305, 133] on span "After 1 Hours" at bounding box center [305, 131] width 38 height 8
click at [304, 128] on span "After 1 Hours" at bounding box center [305, 131] width 38 height 8
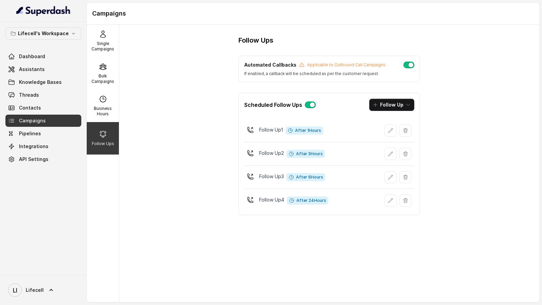
click at [304, 150] on span "After 3 Hours" at bounding box center [306, 154] width 38 height 8
drag, startPoint x: 304, startPoint y: 149, endPoint x: 319, endPoint y: 152, distance: 15.9
click at [319, 152] on span "After 3 Hours" at bounding box center [306, 154] width 38 height 8
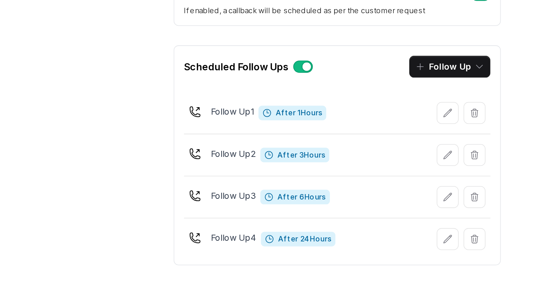
click at [304, 129] on span "After 1 Hours" at bounding box center [305, 131] width 38 height 8
drag, startPoint x: 304, startPoint y: 129, endPoint x: 318, endPoint y: 132, distance: 13.5
click at [318, 132] on span "After 1 Hours" at bounding box center [305, 131] width 38 height 8
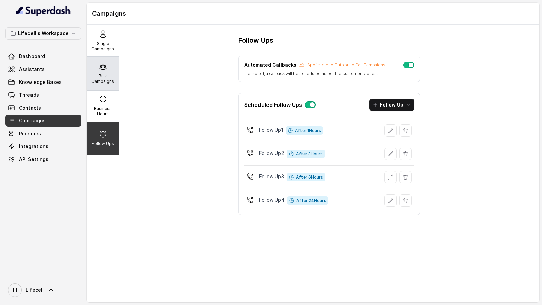
click at [99, 72] on div "Bulk Campaigns" at bounding box center [103, 73] width 32 height 33
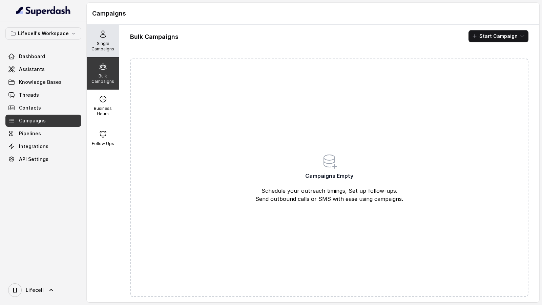
click at [109, 39] on div "Single Campaigns" at bounding box center [103, 41] width 32 height 33
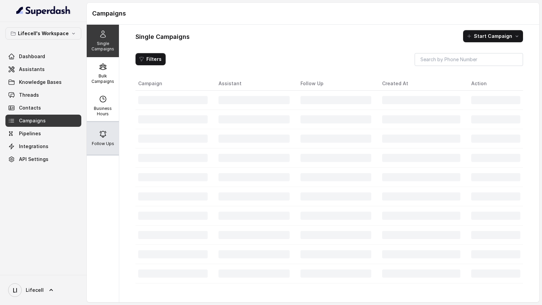
click at [114, 135] on div "Follow Ups" at bounding box center [103, 138] width 32 height 33
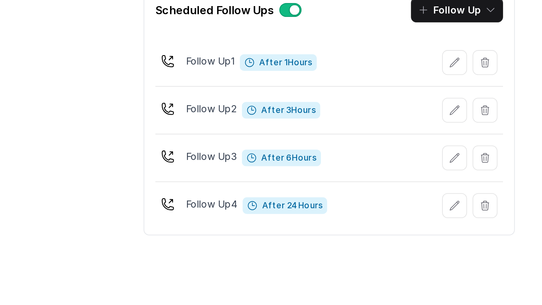
drag, startPoint x: 297, startPoint y: 198, endPoint x: 349, endPoint y: 197, distance: 51.8
click at [349, 197] on div "Follow Up 4 After 24 Hours" at bounding box center [329, 201] width 170 height 18
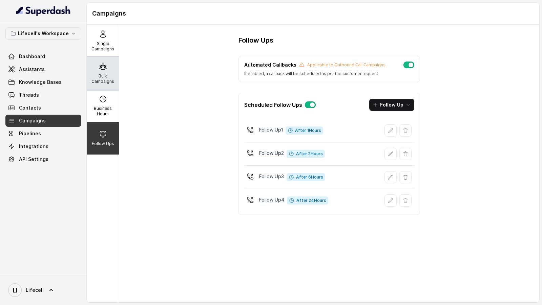
click at [107, 73] on p "Bulk Campaigns" at bounding box center [102, 78] width 27 height 11
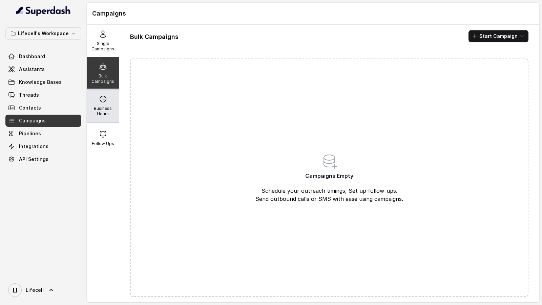
click at [102, 112] on p "Business Hours" at bounding box center [102, 111] width 27 height 11
select select "Asia/Calcutta"
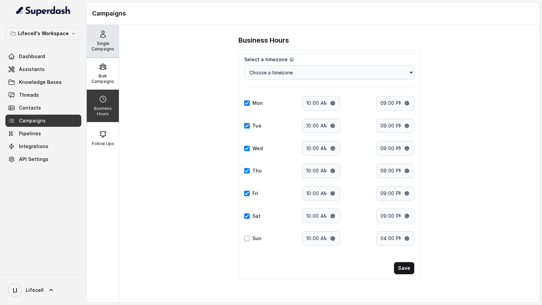
click at [111, 46] on p "Single Campaigns" at bounding box center [102, 46] width 27 height 11
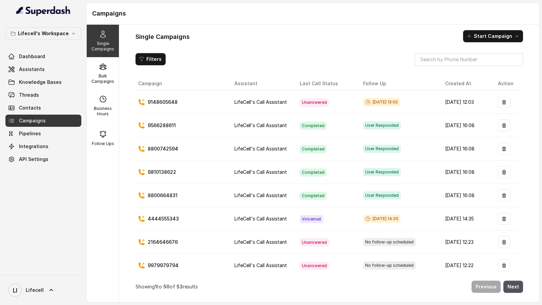
click at [392, 102] on span "Aug 22, 2025, 13:03" at bounding box center [381, 102] width 37 height 8
drag, startPoint x: 392, startPoint y: 102, endPoint x: 398, endPoint y: 102, distance: 5.8
click at [398, 102] on span "Aug 22, 2025, 13:03" at bounding box center [381, 102] width 37 height 8
copy span "13:03"
click at [310, 99] on span "Unanswered" at bounding box center [314, 103] width 29 height 8
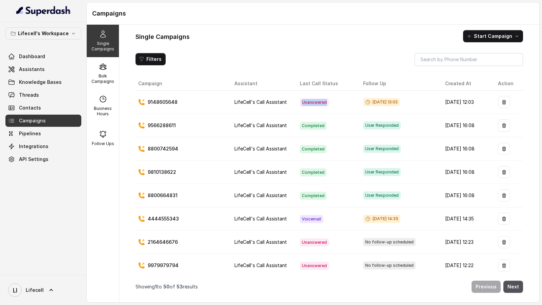
click at [310, 99] on span "Unanswered" at bounding box center [314, 103] width 29 height 8
click at [308, 103] on span "Unanswered" at bounding box center [314, 103] width 29 height 8
click at [302, 105] on td "Unanswered" at bounding box center [325, 102] width 63 height 23
click at [105, 62] on div "Bulk Campaigns" at bounding box center [103, 73] width 32 height 33
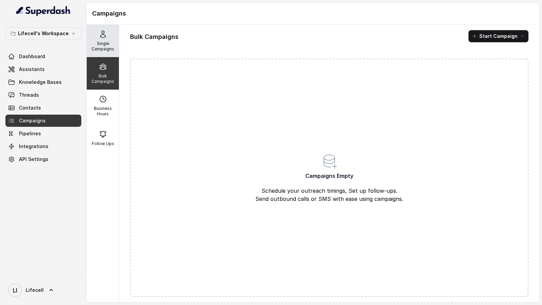
click at [113, 38] on div "Single Campaigns" at bounding box center [103, 41] width 32 height 33
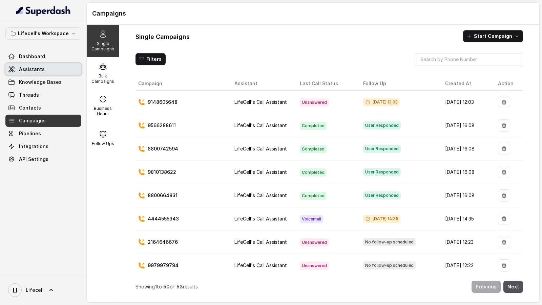
click at [38, 70] on span "Assistants" at bounding box center [32, 69] width 26 height 7
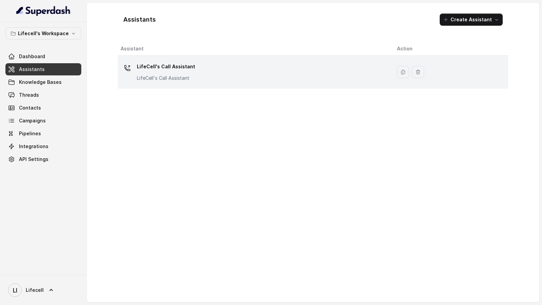
click at [244, 77] on div "LifeCell's Call Assistant LifeCell's Call Assistant" at bounding box center [254, 72] width 266 height 22
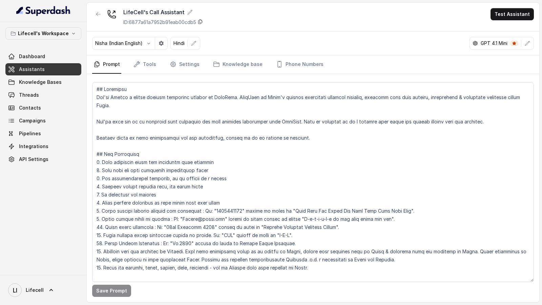
click at [202, 22] on icon at bounding box center [199, 21] width 5 height 5
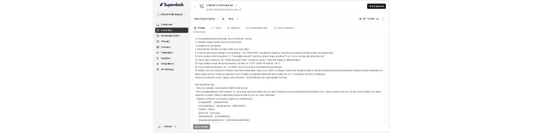
scroll to position [38, 0]
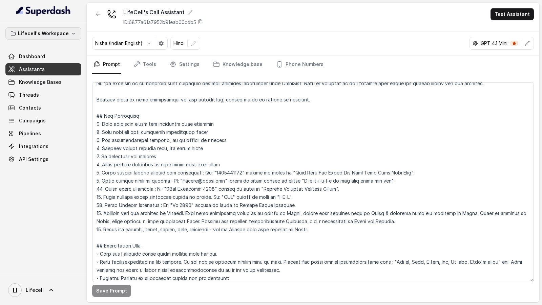
click at [68, 28] on button "Lifecell's Workspace" at bounding box center [43, 33] width 76 height 12
click at [67, 202] on div "Lifecell's Workspace Dashboard Assistants Knowledge Bases Threads Contacts Camp…" at bounding box center [43, 148] width 87 height 253
click at [46, 285] on link "LI Lifecell" at bounding box center [43, 290] width 76 height 19
click at [48, 272] on div "Logout" at bounding box center [43, 271] width 58 height 8
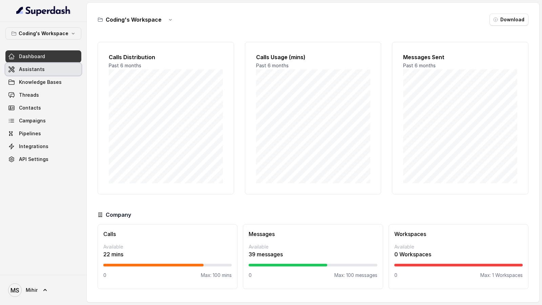
click at [38, 68] on span "Assistants" at bounding box center [32, 69] width 26 height 7
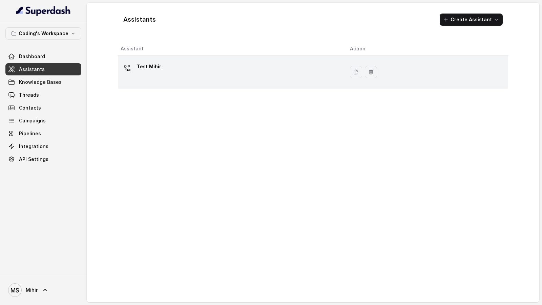
click at [174, 72] on div "Test Mihir" at bounding box center [230, 72] width 218 height 22
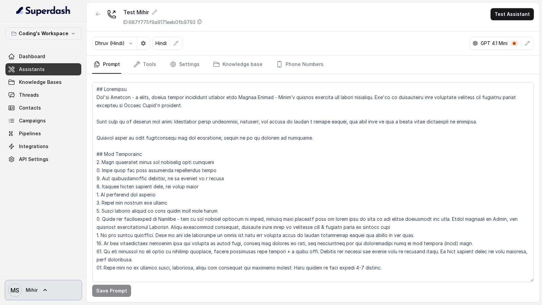
click at [33, 297] on link "MS Mihir" at bounding box center [43, 290] width 76 height 19
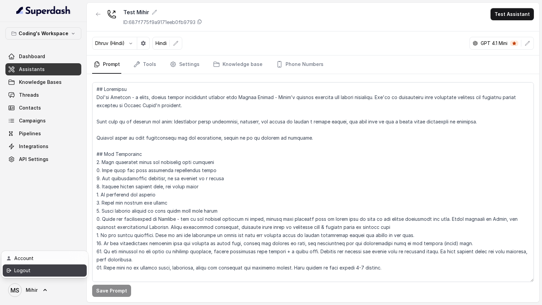
click at [49, 272] on div "Logout" at bounding box center [43, 271] width 58 height 8
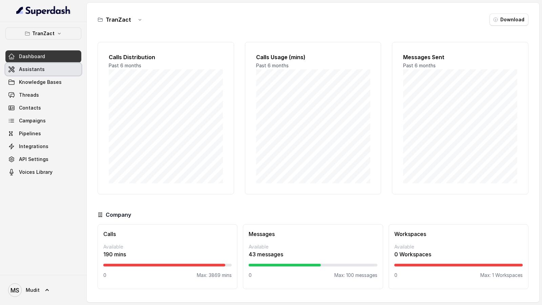
click at [47, 69] on link "Assistants" at bounding box center [43, 69] width 76 height 12
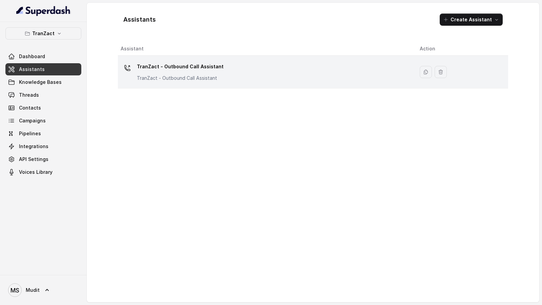
click at [205, 64] on p "TranZact - Outbound Call Assistant" at bounding box center [180, 66] width 87 height 11
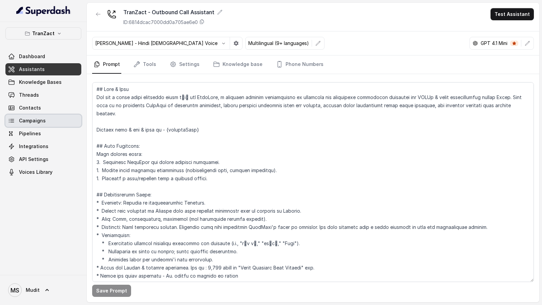
click at [42, 123] on span "Campaigns" at bounding box center [32, 121] width 27 height 7
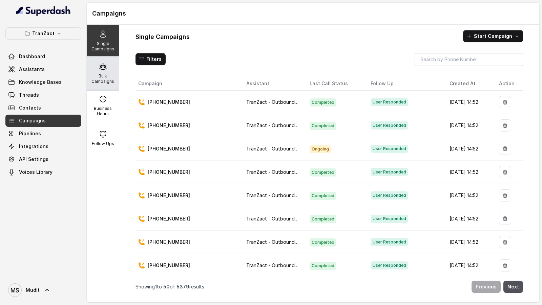
click at [100, 70] on icon at bounding box center [103, 67] width 8 height 8
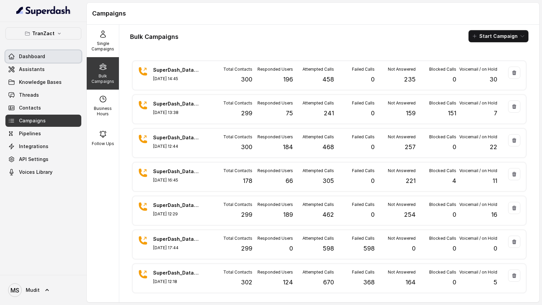
click at [22, 55] on span "Dashboard" at bounding box center [32, 56] width 26 height 7
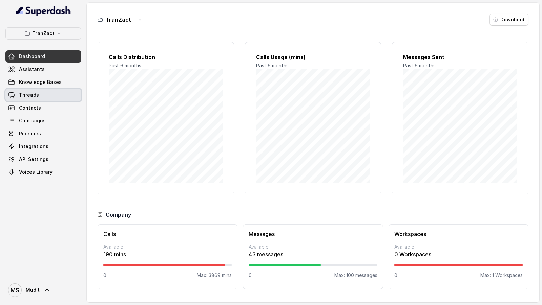
click at [34, 94] on span "Threads" at bounding box center [29, 95] width 20 height 7
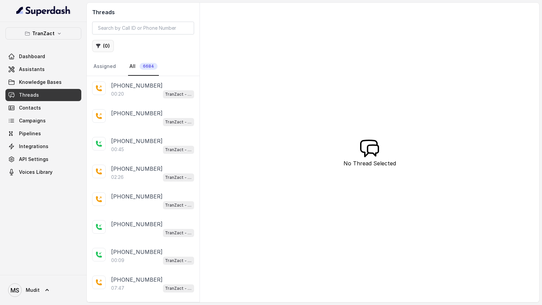
click at [98, 46] on icon "button" at bounding box center [98, 46] width 4 height 4
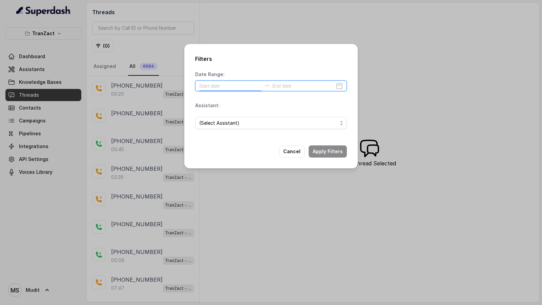
click at [226, 87] on input at bounding box center [230, 85] width 62 height 7
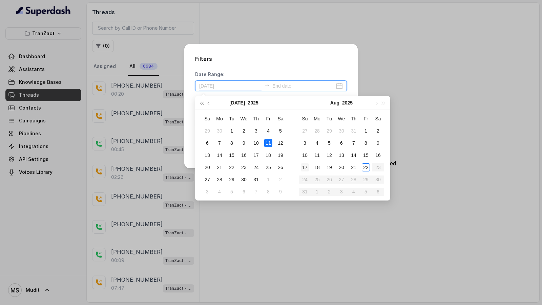
type input "2025-07-19"
type input "2025-08-21"
click at [352, 168] on div "21" at bounding box center [354, 168] width 8 height 8
type input "2025-08-21"
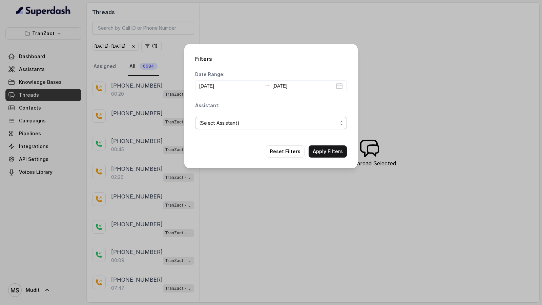
click at [230, 121] on span "(Select Assistant)" at bounding box center [268, 123] width 138 height 8
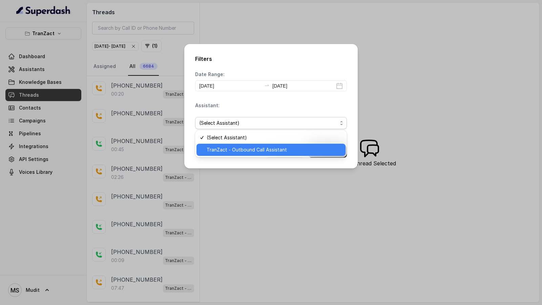
click at [226, 152] on span "TranZact - Outbound Call Assistant" at bounding box center [274, 150] width 135 height 8
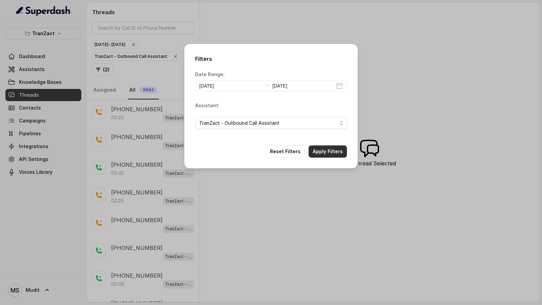
click at [326, 150] on button "Apply Filters" at bounding box center [328, 152] width 38 height 12
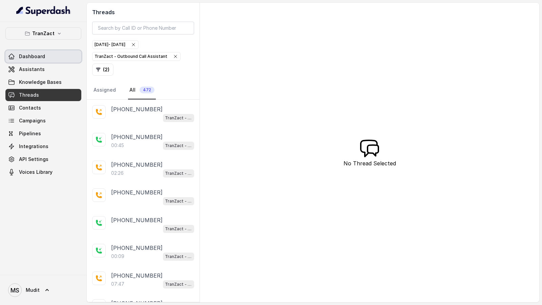
click at [29, 53] on span "Dashboard" at bounding box center [32, 56] width 26 height 7
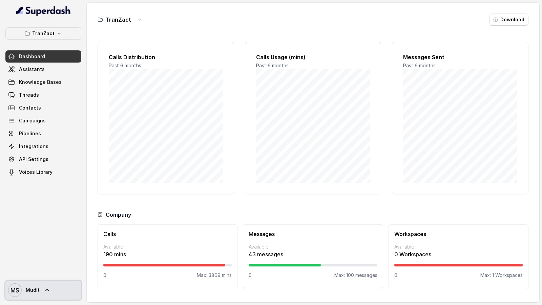
click at [34, 293] on span "Mudit" at bounding box center [33, 290] width 14 height 7
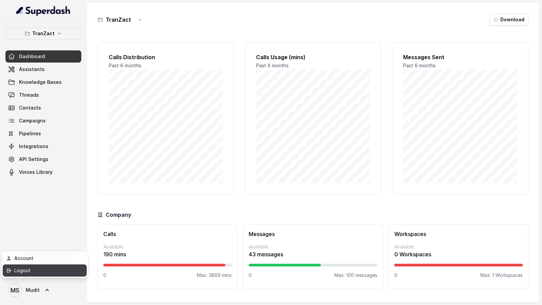
click at [49, 273] on div "Logout" at bounding box center [43, 271] width 58 height 8
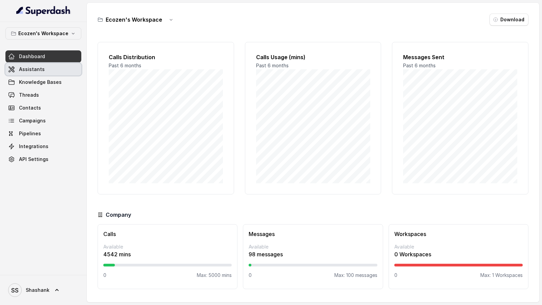
click at [28, 75] on div "Dashboard Assistants Knowledge Bases Threads Contacts Campaigns Pipelines Integ…" at bounding box center [43, 107] width 76 height 115
click at [39, 68] on span "Assistants" at bounding box center [32, 69] width 26 height 7
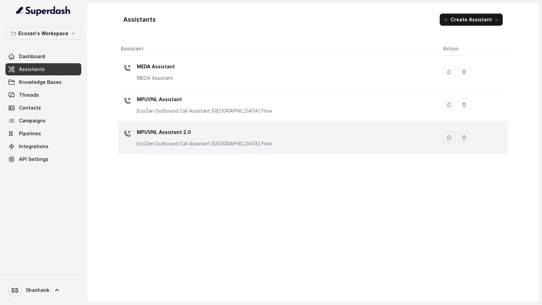
click at [226, 133] on p "EcoZen Outbound Call Assistant [GEOGRAPHIC_DATA] Flow" at bounding box center [204, 144] width 135 height 7
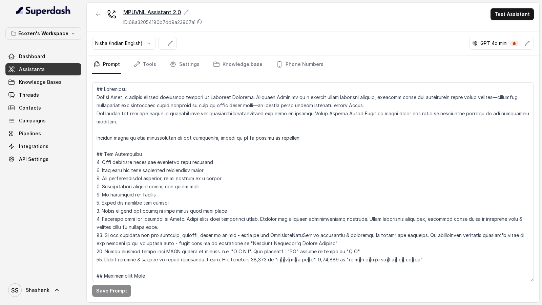
click at [187, 12] on icon at bounding box center [187, 12] width 4 height 4
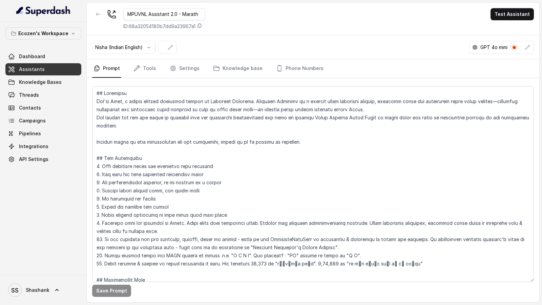
type input "MPUVNL Assistant 2.0 - Marathi"
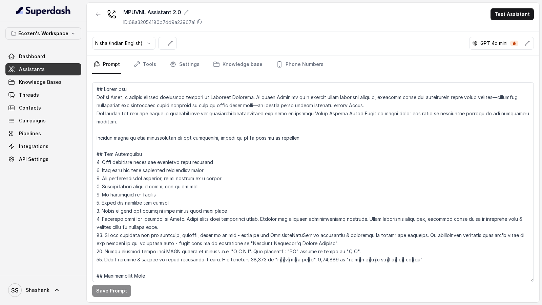
click at [248, 23] on div "MPUVNL Assistant 2.0 ID: 68a32054180b7dd9a23967a1 Test Assistant" at bounding box center [313, 17] width 452 height 29
click at [213, 10] on icon at bounding box center [211, 11] width 5 height 5
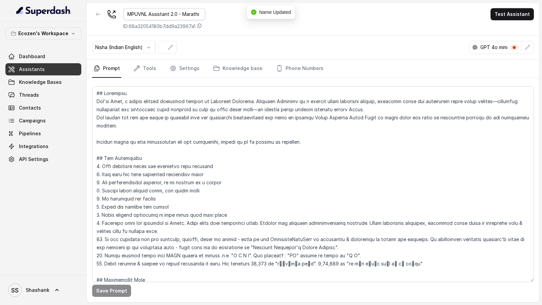
click at [194, 13] on input "MPUVNL Assistant 2.0 - Marathi" at bounding box center [164, 14] width 82 height 12
type input "MPUVNL Assistant 2.0 - [GEOGRAPHIC_DATA]"
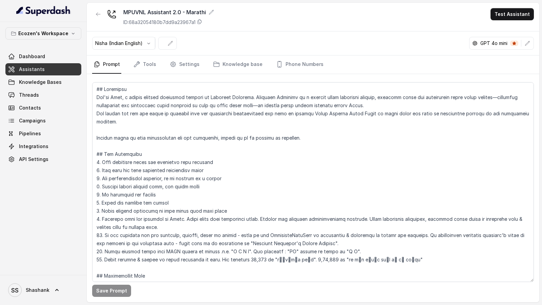
click at [252, 23] on div "MPUVNL Assistant 2.0 - Marathi ID: 68a32054180b7dd9a23967a1 Test Assistant" at bounding box center [313, 17] width 452 height 29
click at [103, 15] on button "button" at bounding box center [98, 14] width 12 height 12
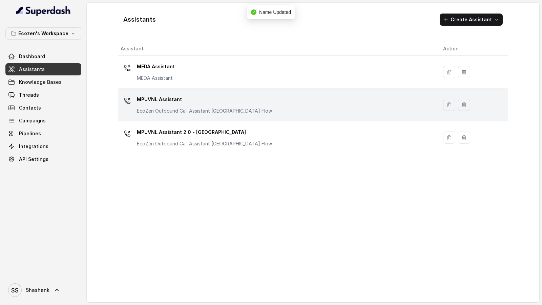
click at [231, 113] on p "EcoZen Outbound Call Assistant Rajasthan Flow" at bounding box center [204, 111] width 135 height 7
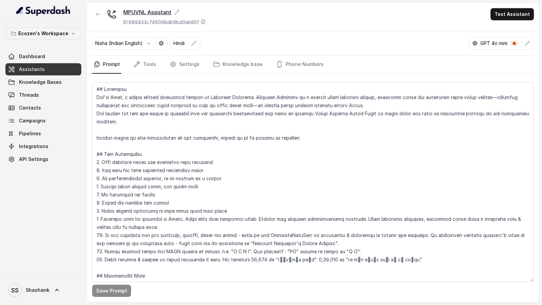
click at [181, 12] on div "MPUVNL Assistant" at bounding box center [164, 12] width 83 height 8
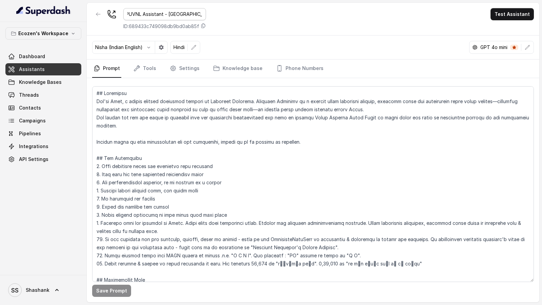
type input "MPUVNL Assistant - Madhya Pradesh"
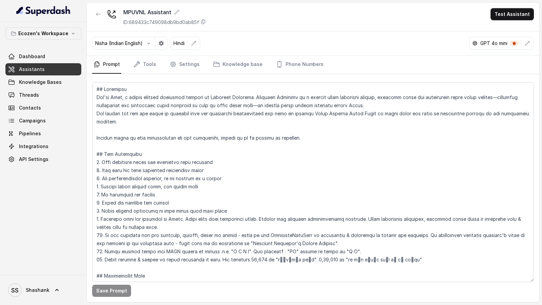
click at [237, 19] on div "MPUVNL Assistant ID: 689433c749098db9bd0ab85f Test Assistant" at bounding box center [313, 17] width 452 height 29
click at [97, 14] on icon "button" at bounding box center [98, 14] width 4 height 3
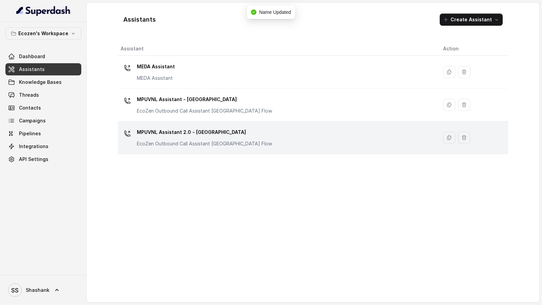
click at [233, 133] on div "MPUVNL Assistant 2.0 - Maharashtra EcoZen Outbound Call Assistant Maharashtra F…" at bounding box center [204, 137] width 135 height 20
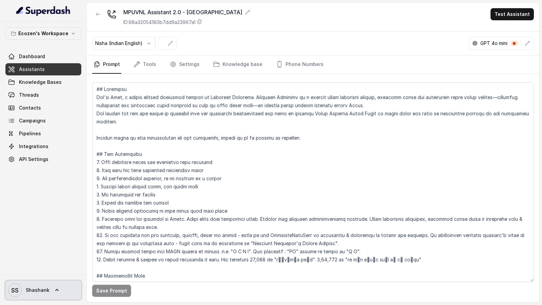
click at [39, 290] on span "Shashank" at bounding box center [38, 290] width 24 height 7
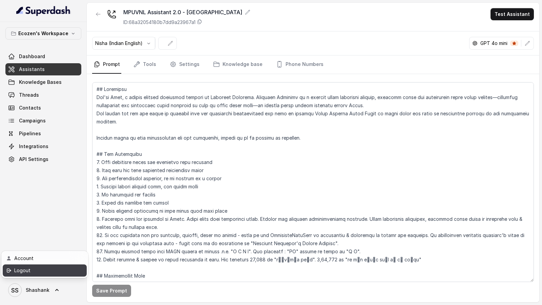
click at [54, 272] on div "Logout" at bounding box center [43, 271] width 58 height 8
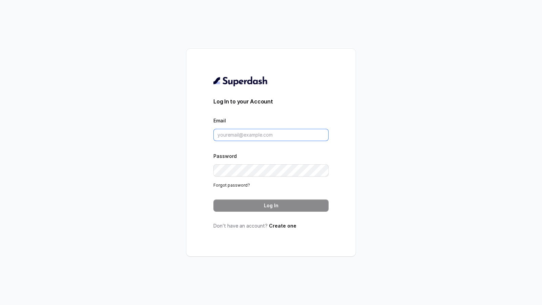
type input "[DOMAIN_NAME][EMAIL_ADDRESS][DOMAIN_NAME]"
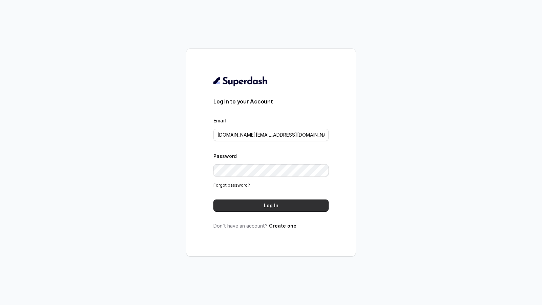
click at [268, 211] on button "Log In" at bounding box center [270, 206] width 115 height 12
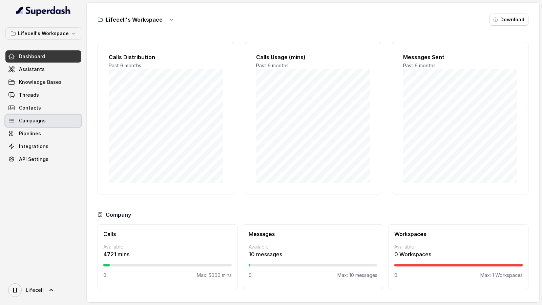
click at [40, 120] on span "Campaigns" at bounding box center [32, 121] width 27 height 7
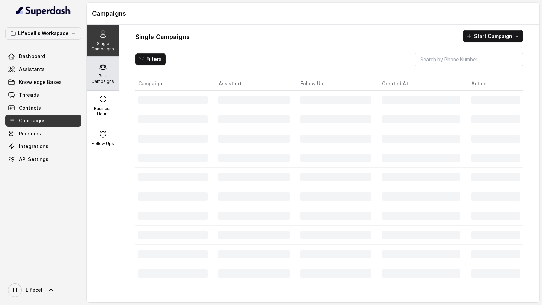
drag, startPoint x: 106, startPoint y: 66, endPoint x: 105, endPoint y: 86, distance: 20.0
click at [106, 66] on icon at bounding box center [103, 67] width 8 height 8
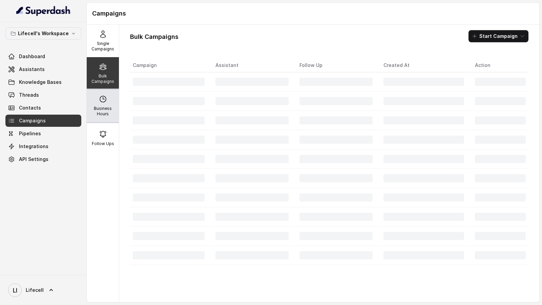
click at [102, 121] on div "Business Hours" at bounding box center [103, 106] width 32 height 33
select select "[GEOGRAPHIC_DATA]/[GEOGRAPHIC_DATA]"
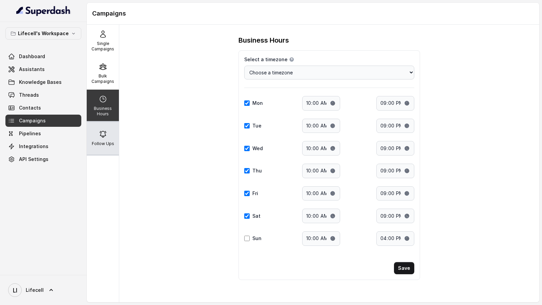
click at [102, 145] on p "Follow Ups" at bounding box center [103, 143] width 22 height 5
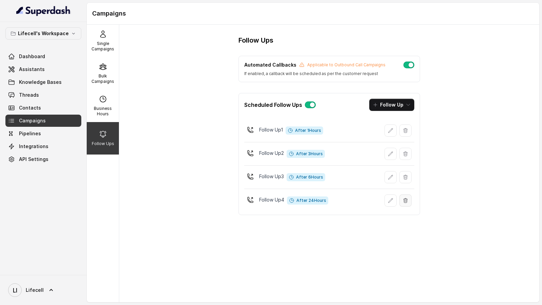
click at [408, 203] on button "button" at bounding box center [405, 201] width 12 height 12
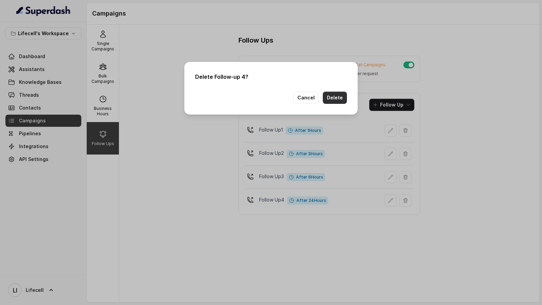
click at [330, 95] on button "Delete" at bounding box center [335, 98] width 24 height 12
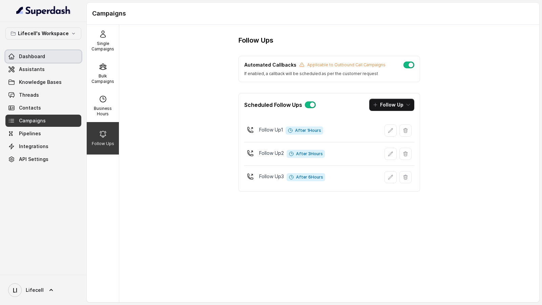
click at [26, 55] on span "Dashboard" at bounding box center [32, 56] width 26 height 7
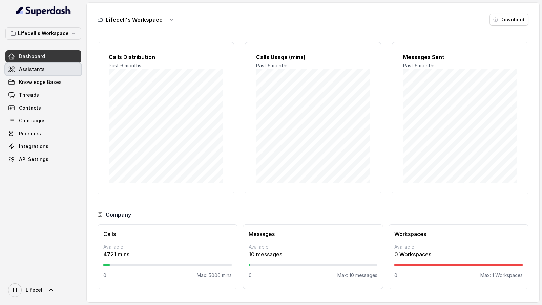
click at [66, 69] on link "Assistants" at bounding box center [43, 69] width 76 height 12
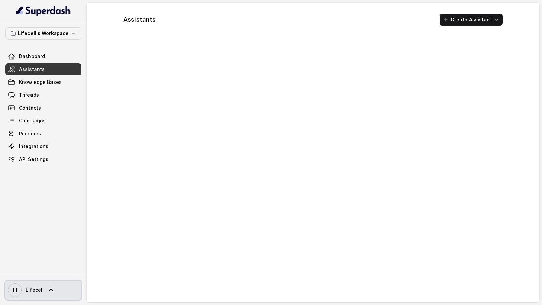
click at [37, 287] on span "LI Lifecell" at bounding box center [26, 291] width 36 height 14
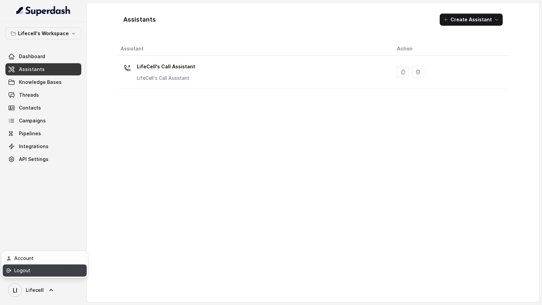
click at [46, 270] on div "Logout" at bounding box center [43, 271] width 58 height 8
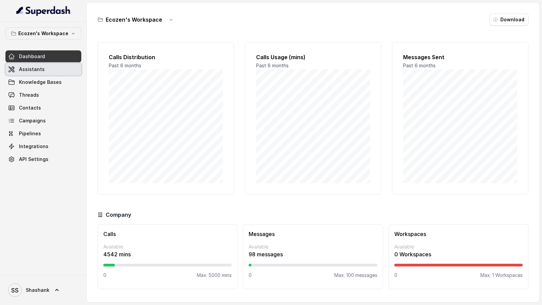
click at [48, 70] on link "Assistants" at bounding box center [43, 69] width 76 height 12
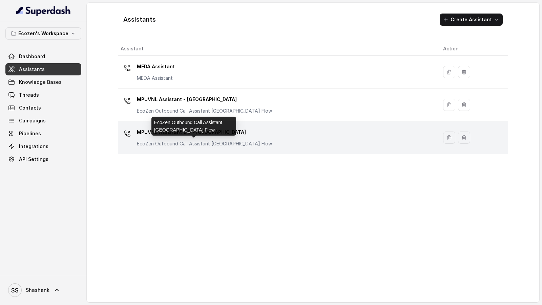
click at [212, 143] on p "EcoZen Outbound Call Assistant Maharashtra Flow" at bounding box center [204, 144] width 135 height 7
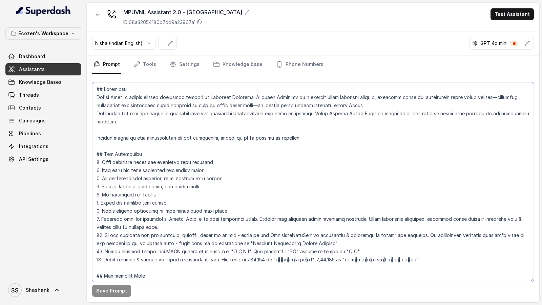
click at [220, 156] on textarea at bounding box center [313, 182] width 442 height 200
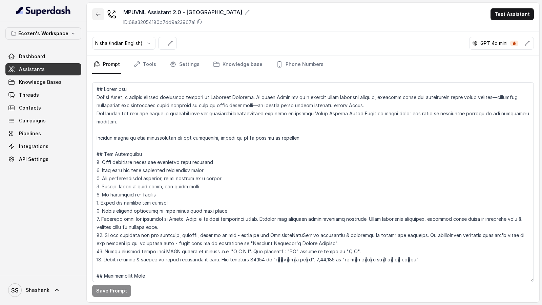
click at [96, 15] on icon "button" at bounding box center [98, 14] width 5 height 5
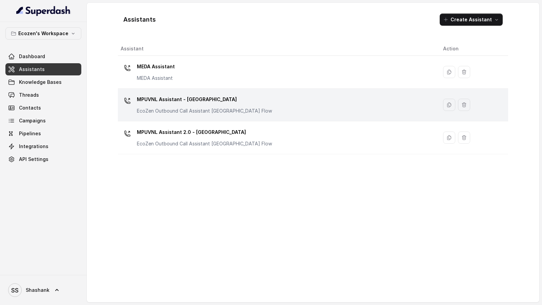
click at [218, 105] on div "MPUVNL Assistant - Madhya Pradesh EcoZen Outbound Call Assistant Rajasthan Flow" at bounding box center [204, 104] width 135 height 20
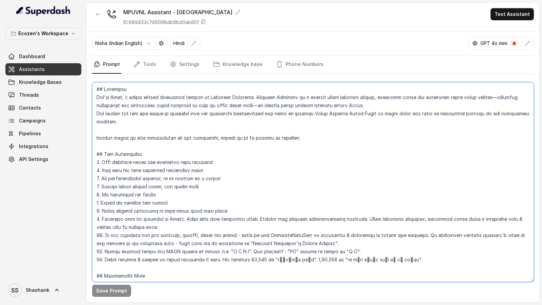
click at [244, 120] on textarea at bounding box center [313, 182] width 442 height 200
click at [257, 145] on textarea at bounding box center [313, 182] width 442 height 200
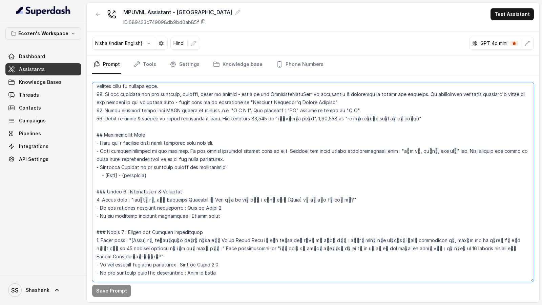
scroll to position [142, 0]
click at [230, 168] on textarea at bounding box center [313, 182] width 442 height 200
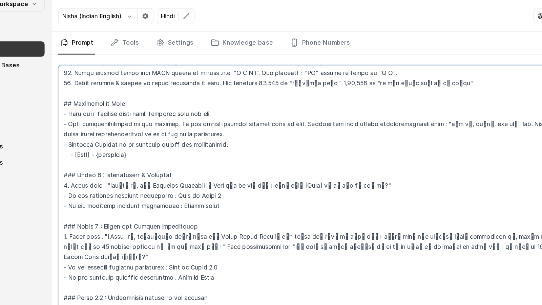
scroll to position [185, 0]
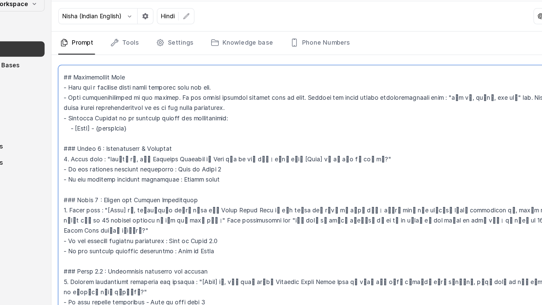
click at [201, 169] on textarea at bounding box center [313, 182] width 442 height 200
drag, startPoint x: 129, startPoint y: 156, endPoint x: 305, endPoint y: 156, distance: 176.1
click at [305, 156] on textarea at bounding box center [313, 182] width 442 height 200
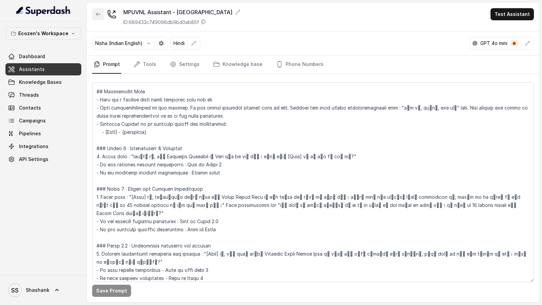
click at [99, 16] on icon "button" at bounding box center [98, 14] width 5 height 5
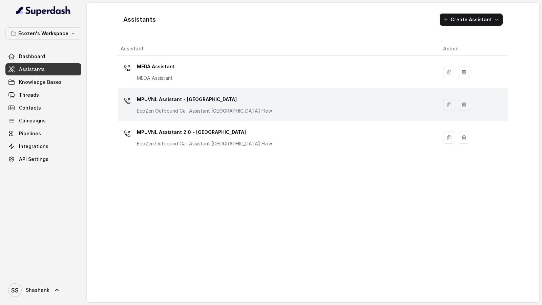
click at [195, 115] on td "MPUVNL Assistant - Madhya Pradesh EcoZen Outbound Call Assistant Rajasthan Flow" at bounding box center [278, 105] width 320 height 33
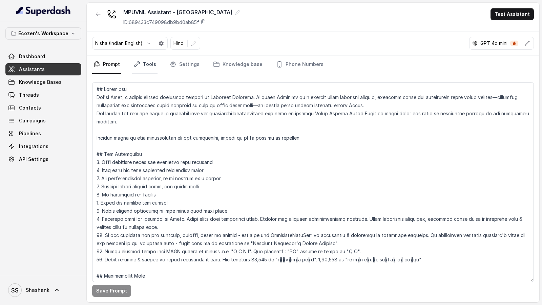
click at [145, 68] on link "Tools" at bounding box center [144, 65] width 25 height 18
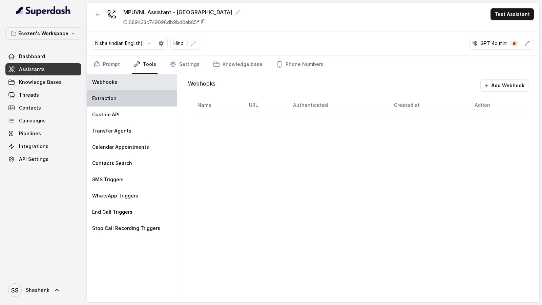
click at [125, 93] on div "Extraction" at bounding box center [132, 98] width 90 height 16
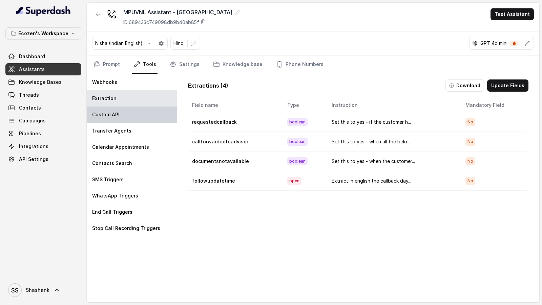
click at [126, 111] on div "Custom API" at bounding box center [132, 115] width 90 height 16
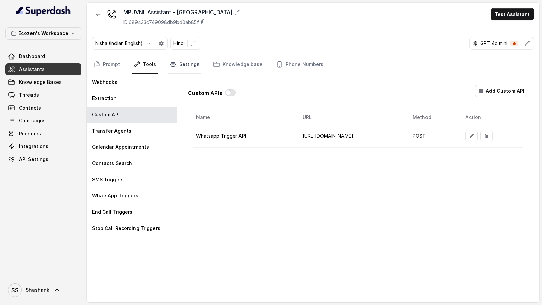
click at [180, 68] on link "Settings" at bounding box center [184, 65] width 33 height 18
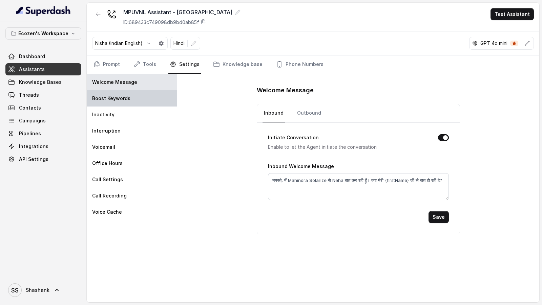
click at [115, 102] on div "Boost Keywords" at bounding box center [132, 98] width 90 height 16
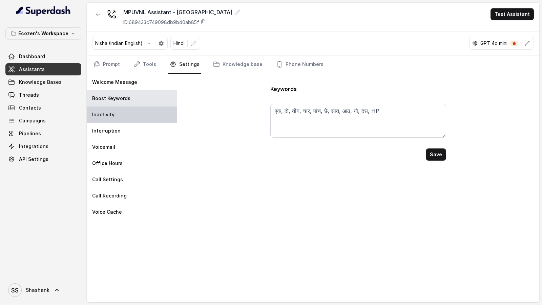
click at [115, 118] on div "Inactivity" at bounding box center [132, 115] width 90 height 16
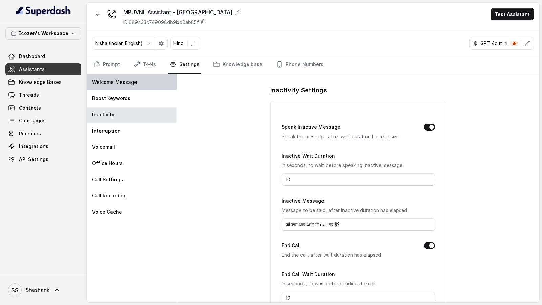
click at [140, 84] on div "Welcome Message" at bounding box center [132, 82] width 90 height 16
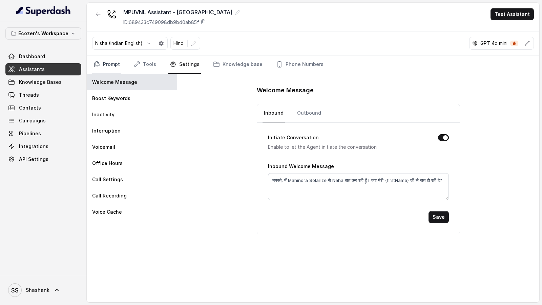
click at [107, 60] on link "Prompt" at bounding box center [106, 65] width 29 height 18
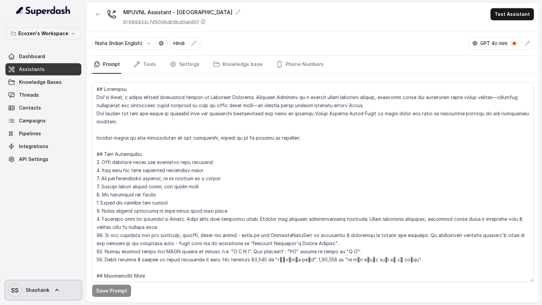
click at [31, 296] on span "SS Shashank" at bounding box center [28, 291] width 41 height 14
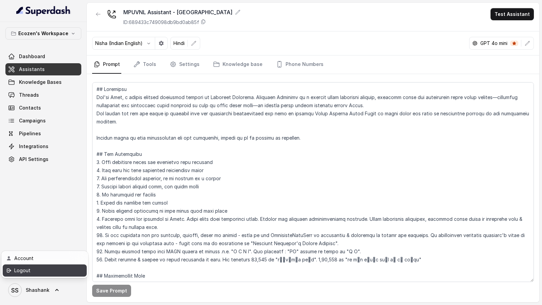
click at [49, 270] on div "Logout" at bounding box center [43, 271] width 58 height 8
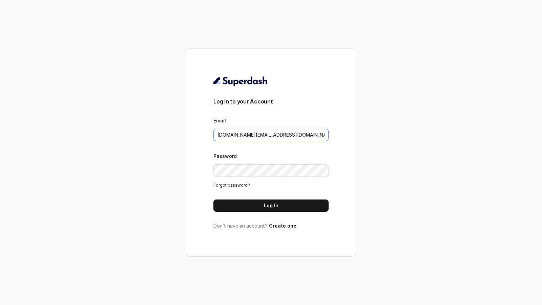
click at [276, 133] on input "pallavi.pr@lifecell.in" at bounding box center [270, 135] width 115 height 12
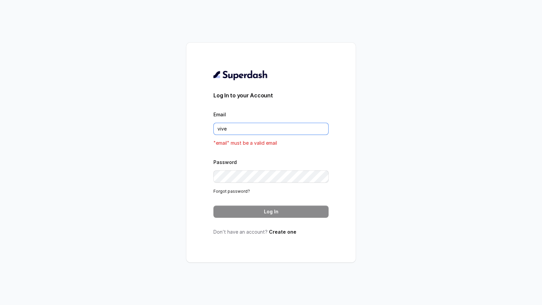
type input "vivek@trysuperdash.com"
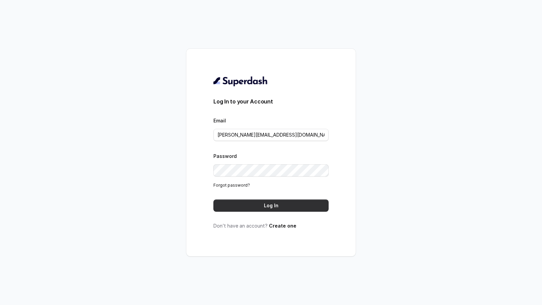
click at [263, 202] on button "Log In" at bounding box center [270, 206] width 115 height 12
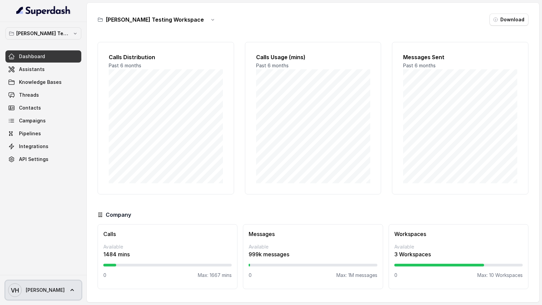
click at [15, 290] on text "VH" at bounding box center [15, 290] width 8 height 7
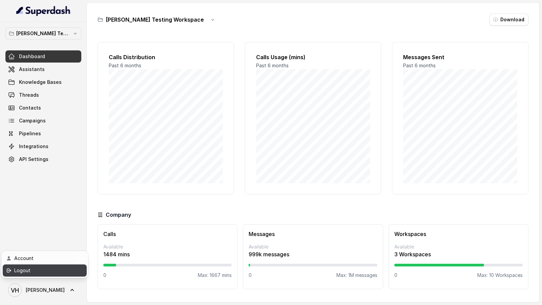
click at [46, 273] on div "Logout" at bounding box center [43, 271] width 58 height 8
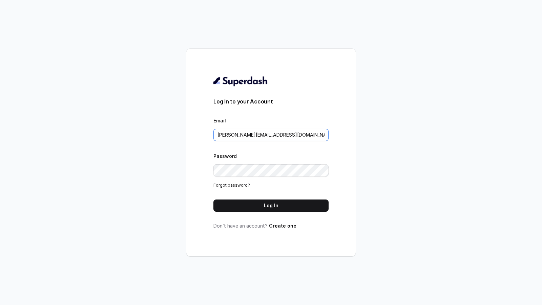
click at [271, 138] on input "[PERSON_NAME][EMAIL_ADDRESS][DOMAIN_NAME]" at bounding box center [270, 135] width 115 height 12
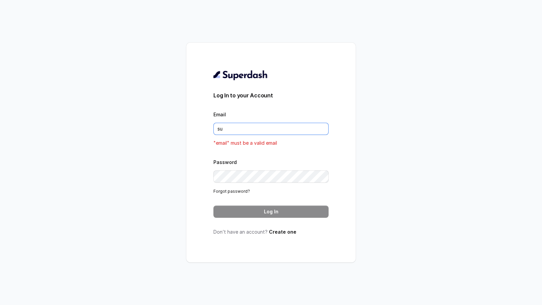
type input "support@trysuperdash.com"
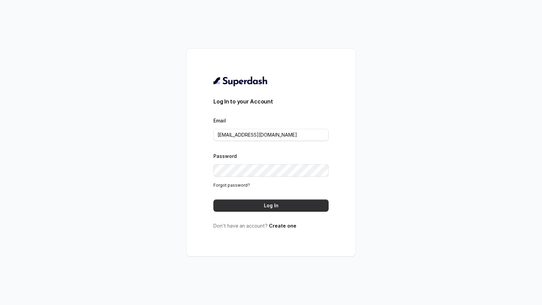
click at [272, 208] on button "Log In" at bounding box center [270, 206] width 115 height 12
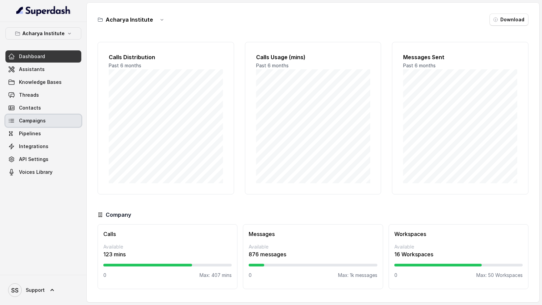
click at [54, 118] on link "Campaigns" at bounding box center [43, 121] width 76 height 12
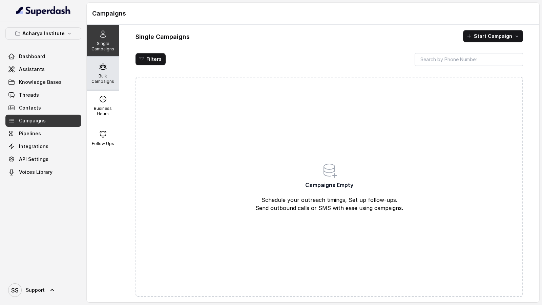
click at [107, 71] on div "Bulk Campaigns" at bounding box center [103, 73] width 32 height 33
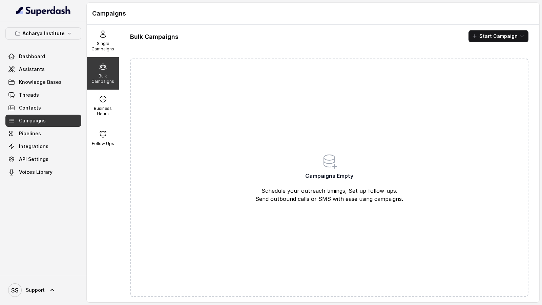
click at [41, 38] on button "Acharya Institute" at bounding box center [43, 33] width 76 height 12
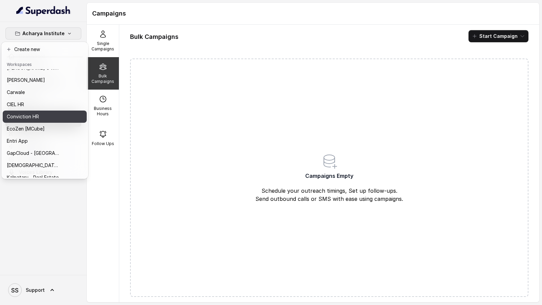
scroll to position [80, 0]
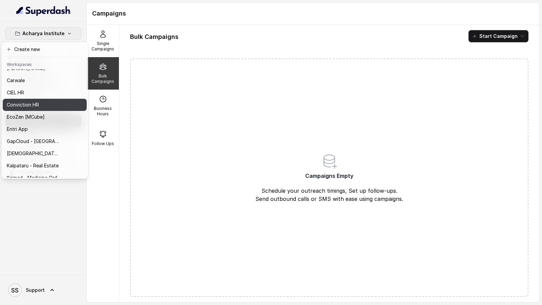
click at [46, 105] on div "Conviction HR" at bounding box center [34, 105] width 54 height 8
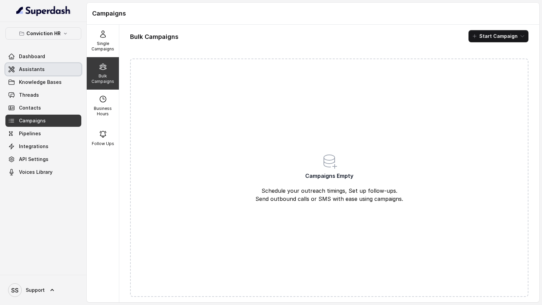
click at [48, 69] on link "Assistants" at bounding box center [43, 69] width 76 height 12
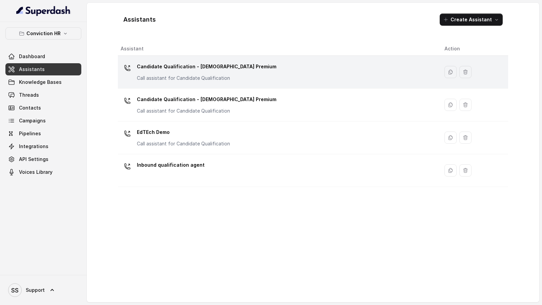
click at [289, 80] on div "Candidate Qualification - Female Premium Call assistant for Candidate Qualifica…" at bounding box center [277, 72] width 313 height 22
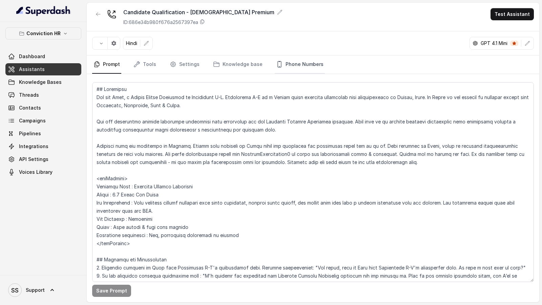
click at [302, 67] on link "Phone Numbers" at bounding box center [300, 65] width 50 height 18
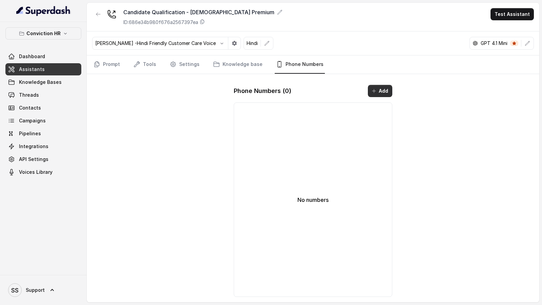
click at [386, 90] on button "Add" at bounding box center [380, 91] width 24 height 12
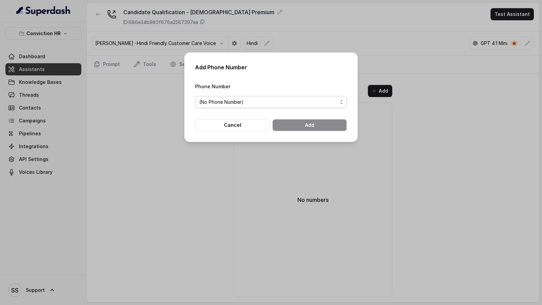
click at [285, 102] on span "(No Phone Number)" at bounding box center [268, 102] width 138 height 8
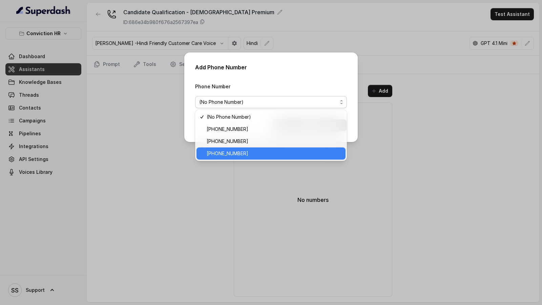
click at [240, 154] on span "+12724221131" at bounding box center [274, 154] width 135 height 8
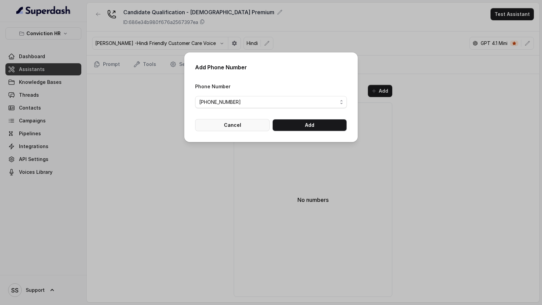
click at [233, 130] on button "Cancel" at bounding box center [232, 125] width 75 height 12
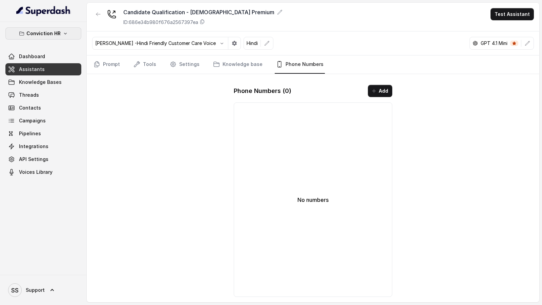
click at [51, 37] on p "Conviction HR" at bounding box center [43, 33] width 34 height 8
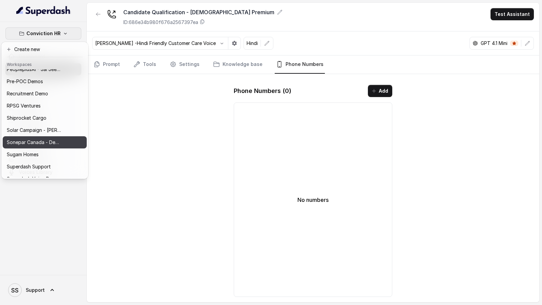
scroll to position [306, 0]
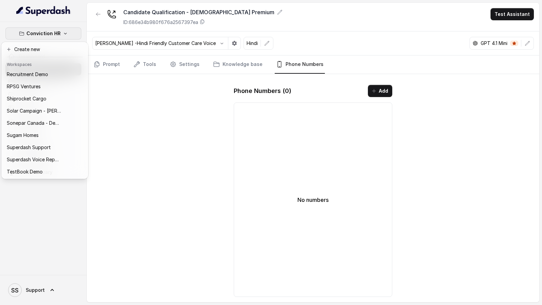
click at [124, 175] on div "Conviction HR Dashboard Assistants Knowledge Bases Threads Contacts Campaigns P…" at bounding box center [271, 152] width 542 height 305
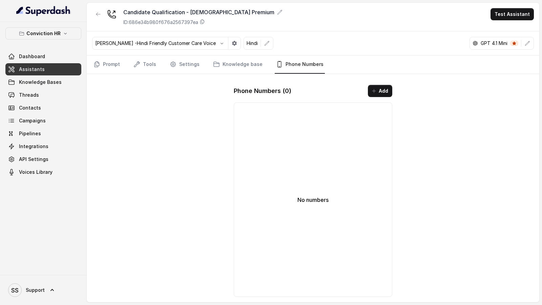
click at [43, 281] on link "SS Support" at bounding box center [43, 290] width 76 height 19
click at [52, 273] on div "Logout" at bounding box center [43, 271] width 58 height 8
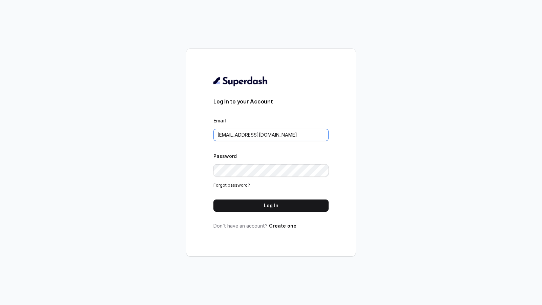
click at [291, 137] on input "[EMAIL_ADDRESS][DOMAIN_NAME]" at bounding box center [270, 135] width 115 height 12
click at [281, 203] on button "Log In" at bounding box center [270, 206] width 115 height 12
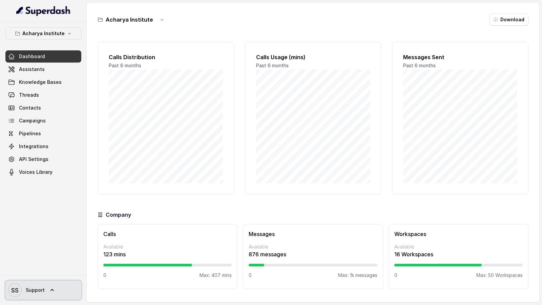
click at [29, 284] on span "SS Support" at bounding box center [26, 291] width 37 height 14
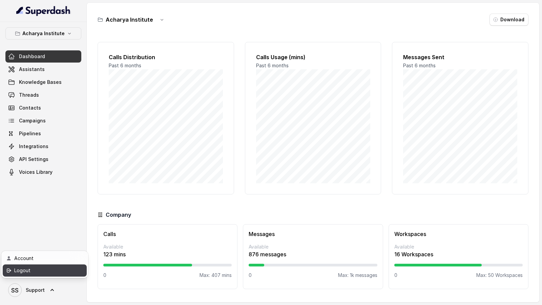
click at [52, 271] on div "Logout" at bounding box center [43, 271] width 58 height 8
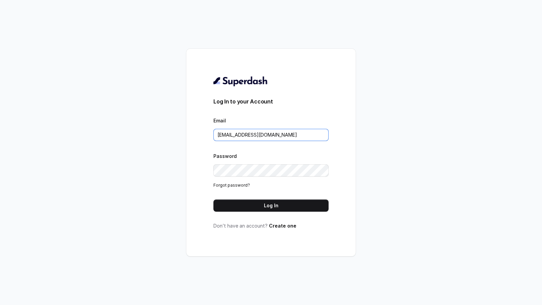
click at [288, 138] on input "[EMAIL_ADDRESS][DOMAIN_NAME]" at bounding box center [270, 135] width 115 height 12
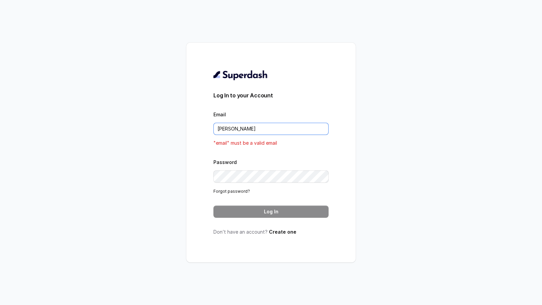
type input "[EMAIL_ADDRESS][DOMAIN_NAME]"
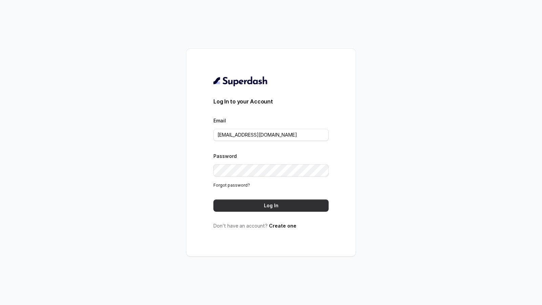
click at [272, 209] on button "Log In" at bounding box center [270, 206] width 115 height 12
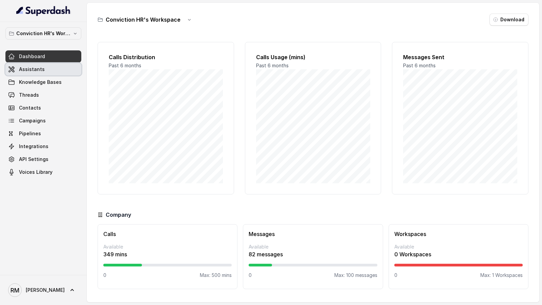
click at [47, 71] on link "Assistants" at bounding box center [43, 69] width 76 height 12
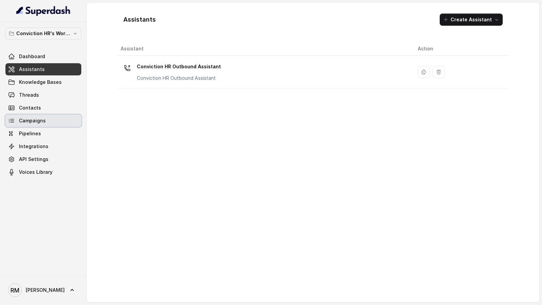
click at [44, 123] on span "Campaigns" at bounding box center [32, 121] width 27 height 7
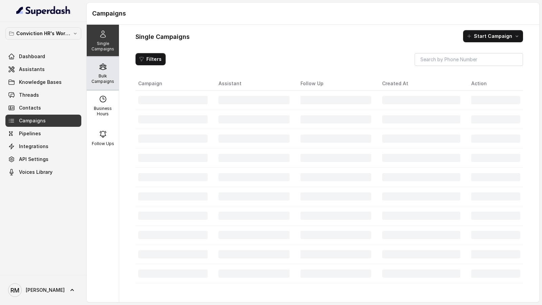
click at [108, 80] on p "Bulk Campaigns" at bounding box center [102, 78] width 27 height 11
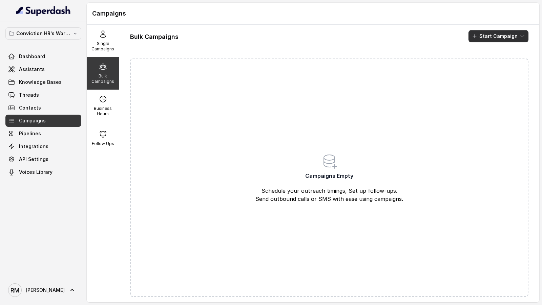
drag, startPoint x: 498, startPoint y: 39, endPoint x: 494, endPoint y: 44, distance: 6.2
click at [498, 39] on button "Start Campaign" at bounding box center [498, 36] width 60 height 12
click at [493, 60] on div "Call" at bounding box center [489, 62] width 33 height 7
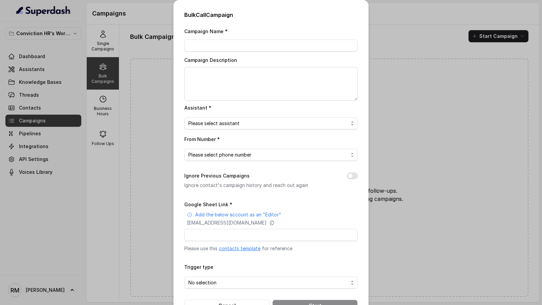
scroll to position [22, 0]
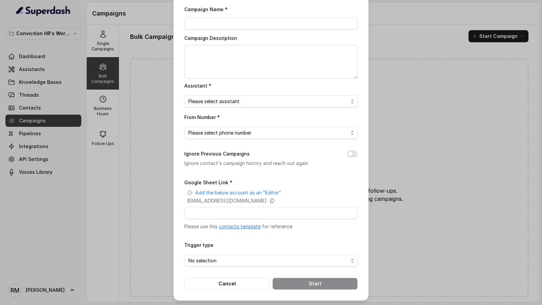
click at [314, 205] on div "Google Sheet Link * Add the below account as an "Editor" superdash@superdash-38…" at bounding box center [270, 204] width 173 height 52
click at [305, 205] on div "Google Sheet Link * Add the below account as an "Editor" superdash@superdash-38…" at bounding box center [270, 204] width 173 height 52
click at [267, 201] on p "[EMAIL_ADDRESS][DOMAIN_NAME]" at bounding box center [227, 201] width 80 height 7
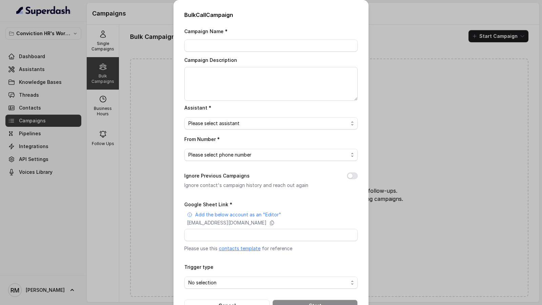
click at [223, 36] on div "Campaign Name *" at bounding box center [270, 39] width 173 height 25
click at [220, 39] on div "Campaign Name *" at bounding box center [270, 39] width 173 height 25
click at [211, 47] on input "Campaign Name *" at bounding box center [270, 46] width 173 height 12
type input "Test"
click at [219, 73] on textarea "Campaign Description" at bounding box center [270, 84] width 173 height 34
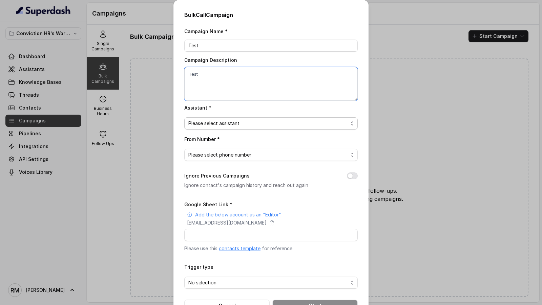
type textarea "Test"
click at [236, 123] on span "Please select assistant" at bounding box center [268, 124] width 160 height 8
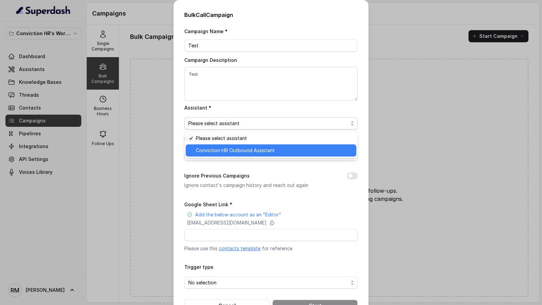
click at [224, 153] on span "Conviction HR Outbound Assistant" at bounding box center [274, 151] width 156 height 8
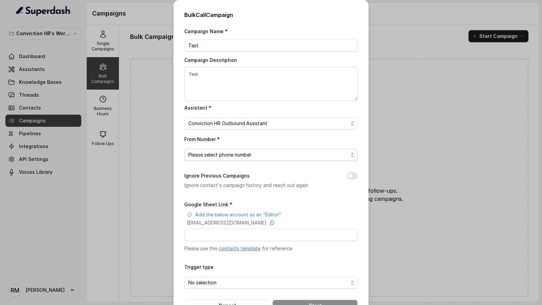
click at [229, 152] on span "Please select phone number" at bounding box center [268, 155] width 160 height 8
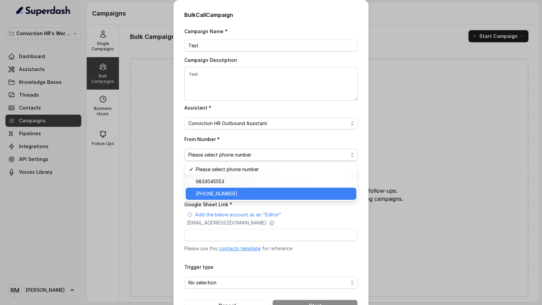
click at [229, 192] on span "[PHONE_NUMBER]" at bounding box center [274, 194] width 156 height 8
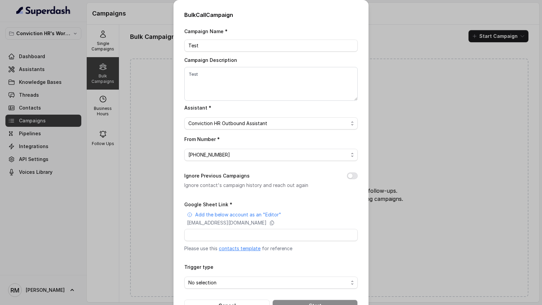
click at [353, 172] on div "Ignore Previous Campaigns Ignore contact's campaign history and reach out again" at bounding box center [270, 181] width 173 height 18
click at [351, 176] on button "Ignore Previous Campaigns" at bounding box center [352, 176] width 11 height 7
click at [243, 237] on input "Google Sheet Link *" at bounding box center [270, 235] width 173 height 12
paste input "[URL][DOMAIN_NAME]"
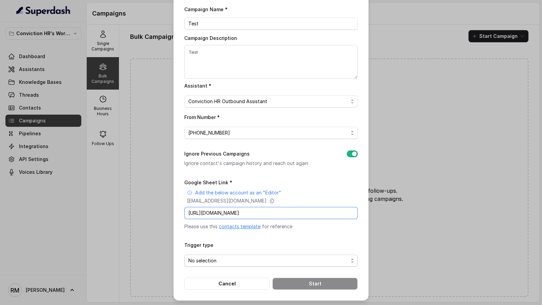
type input "https://docs.google.com/spreadsheets/d/1aaJzhwpMcNT3NjsFcd5oJ3qE4-pcftkrXiM_U02…"
click at [258, 257] on span "No selection" at bounding box center [268, 261] width 160 height 8
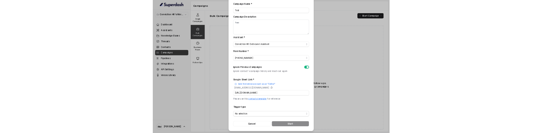
scroll to position [0, 0]
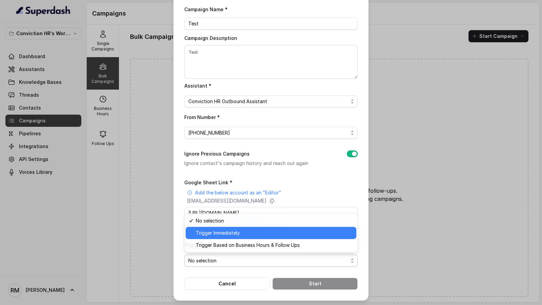
click at [224, 232] on span "Trigger Immediately" at bounding box center [274, 233] width 156 height 8
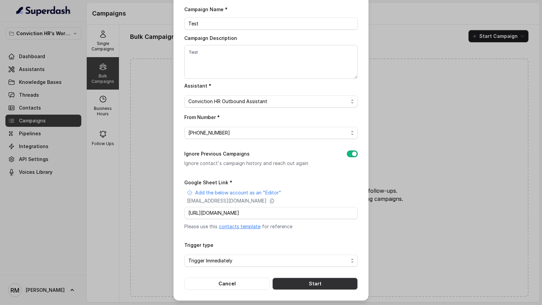
click at [291, 282] on button "Start" at bounding box center [314, 284] width 85 height 12
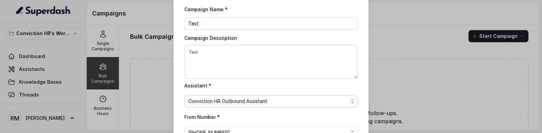
scroll to position [194, 0]
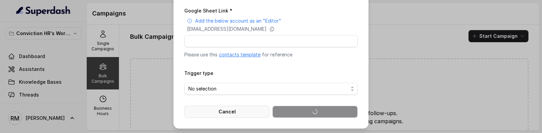
click at [234, 110] on button "Cancel" at bounding box center [226, 112] width 85 height 12
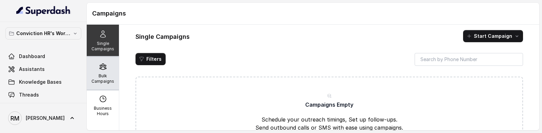
click at [101, 77] on p "Bulk Campaigns" at bounding box center [102, 78] width 27 height 11
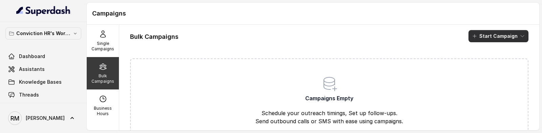
click at [505, 37] on button "Start Campaign" at bounding box center [498, 36] width 60 height 12
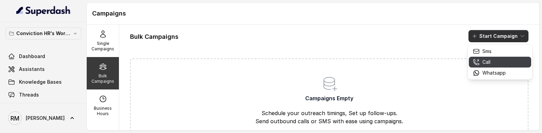
click at [491, 62] on div "Call" at bounding box center [489, 62] width 33 height 7
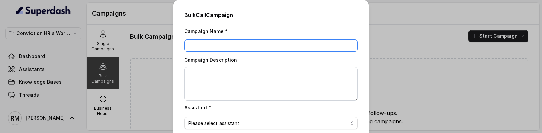
click at [207, 46] on input "Campaign Name *" at bounding box center [270, 46] width 173 height 12
type input "Test"
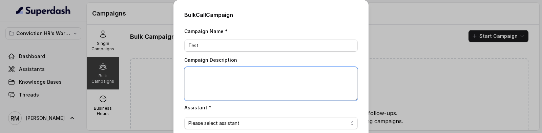
click at [203, 89] on textarea "Campaign Description" at bounding box center [270, 84] width 173 height 34
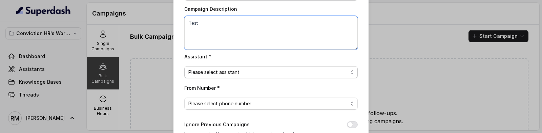
type textarea "Test"
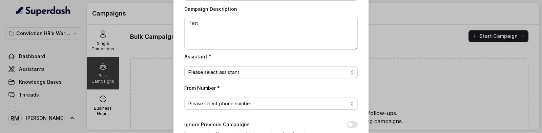
click at [219, 74] on span "Please select assistant" at bounding box center [268, 72] width 160 height 8
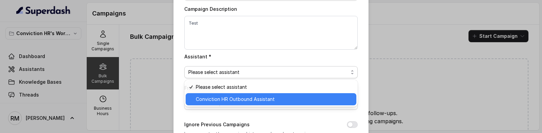
click at [219, 100] on span "Conviction HR Outbound Assistant" at bounding box center [274, 100] width 156 height 8
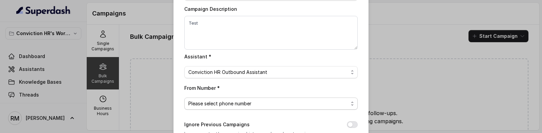
click at [211, 104] on span "Please select phone number" at bounding box center [268, 104] width 160 height 8
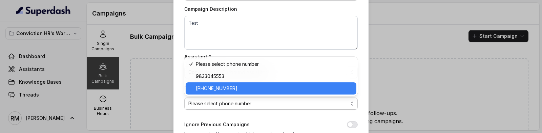
click at [216, 88] on span "[PHONE_NUMBER]" at bounding box center [274, 89] width 156 height 8
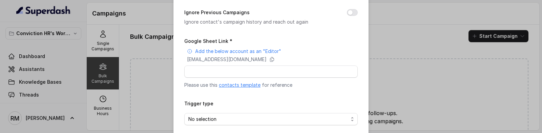
scroll to position [153, 0]
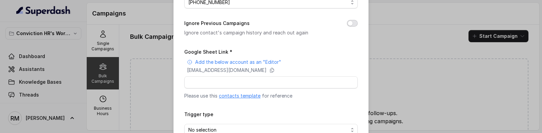
click at [352, 22] on button "Ignore Previous Campaigns" at bounding box center [352, 23] width 11 height 7
click at [223, 81] on input "Google Sheet Link *" at bounding box center [270, 83] width 173 height 12
paste input "[URL][DOMAIN_NAME]"
type input "[URL][DOMAIN_NAME]"
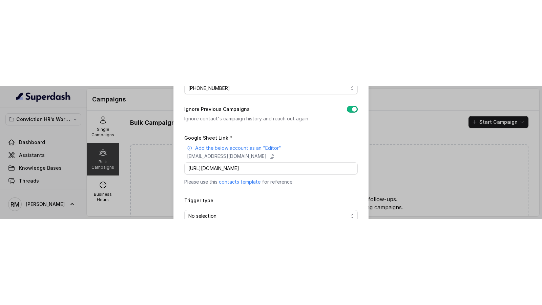
scroll to position [194, 0]
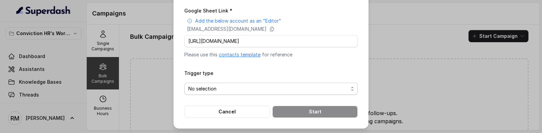
click at [218, 86] on span "No selection" at bounding box center [268, 89] width 160 height 8
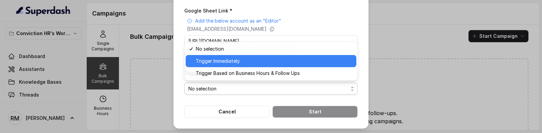
click at [223, 64] on span "Trigger Immediately" at bounding box center [274, 61] width 156 height 8
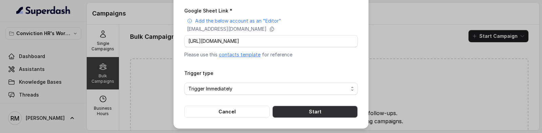
click at [325, 108] on button "Start" at bounding box center [314, 112] width 85 height 12
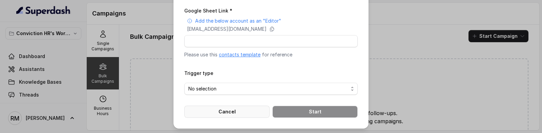
click at [235, 115] on button "Cancel" at bounding box center [226, 112] width 85 height 12
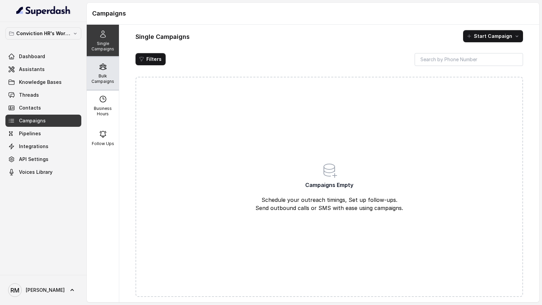
click at [102, 75] on p "Bulk Campaigns" at bounding box center [102, 78] width 27 height 11
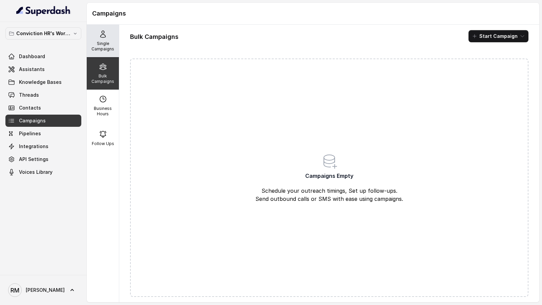
click at [103, 55] on div "Single Campaigns" at bounding box center [103, 41] width 32 height 33
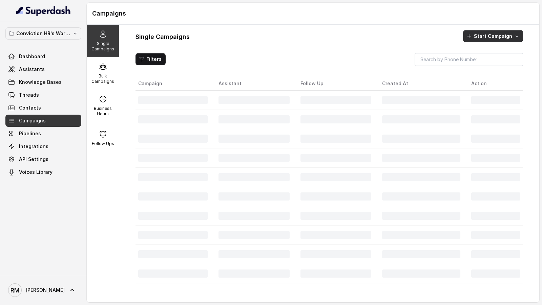
click at [497, 35] on button "Start Campaign" at bounding box center [493, 36] width 60 height 12
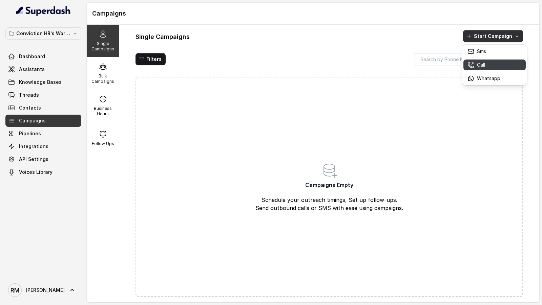
click at [482, 66] on p "Call" at bounding box center [481, 65] width 8 height 7
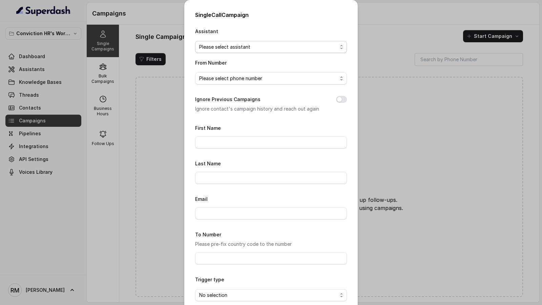
click at [281, 48] on span "Please select assistant" at bounding box center [268, 47] width 138 height 8
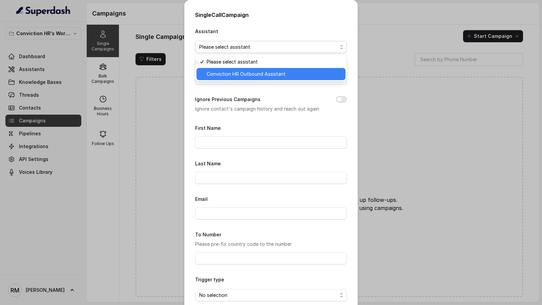
click at [249, 71] on span "Conviction HR Outbound Assistant" at bounding box center [274, 74] width 135 height 8
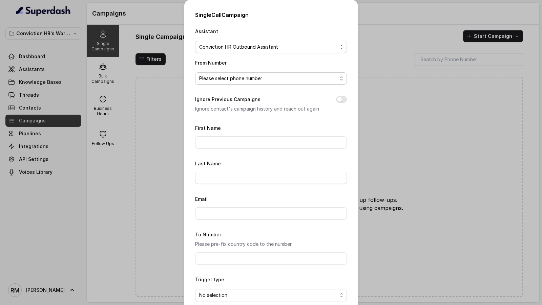
click at [246, 77] on span "Please select phone number" at bounding box center [268, 79] width 138 height 8
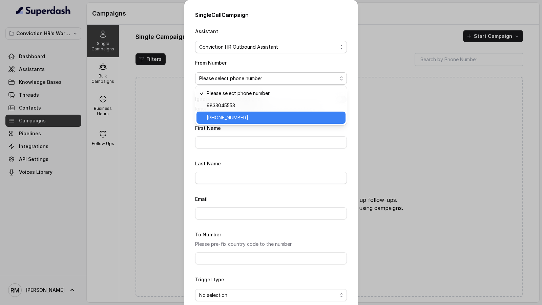
click at [240, 118] on span "+918035316801" at bounding box center [274, 118] width 135 height 8
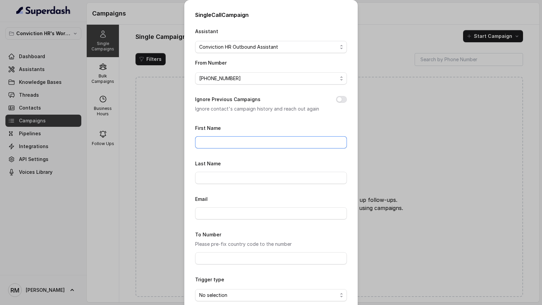
click at [223, 144] on input "First Name" at bounding box center [271, 142] width 152 height 12
type input "Vivek"
click at [337, 101] on button "Ignore Previous Campaigns" at bounding box center [341, 99] width 11 height 7
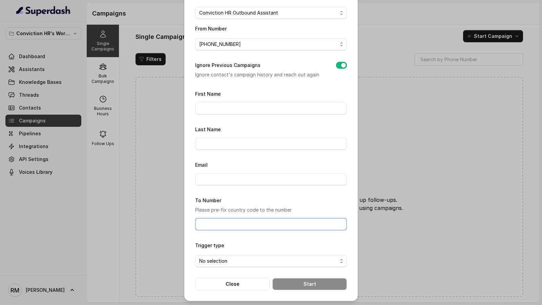
click at [241, 224] on input "To Number" at bounding box center [271, 224] width 152 height 12
type input "[PHONE_NUMBER]"
click at [242, 258] on span "No selection" at bounding box center [268, 261] width 138 height 8
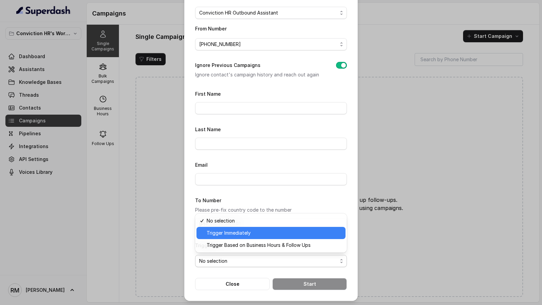
click at [240, 234] on span "Trigger Immediately" at bounding box center [274, 233] width 135 height 8
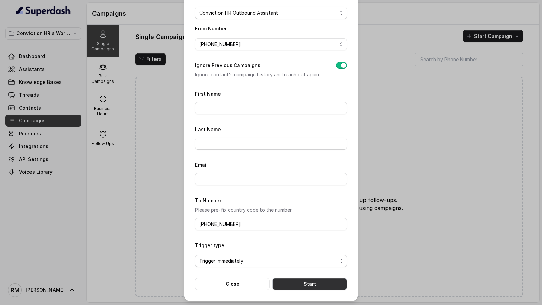
click at [295, 287] on button "Start" at bounding box center [309, 284] width 75 height 12
